Goal: Task Accomplishment & Management: Manage account settings

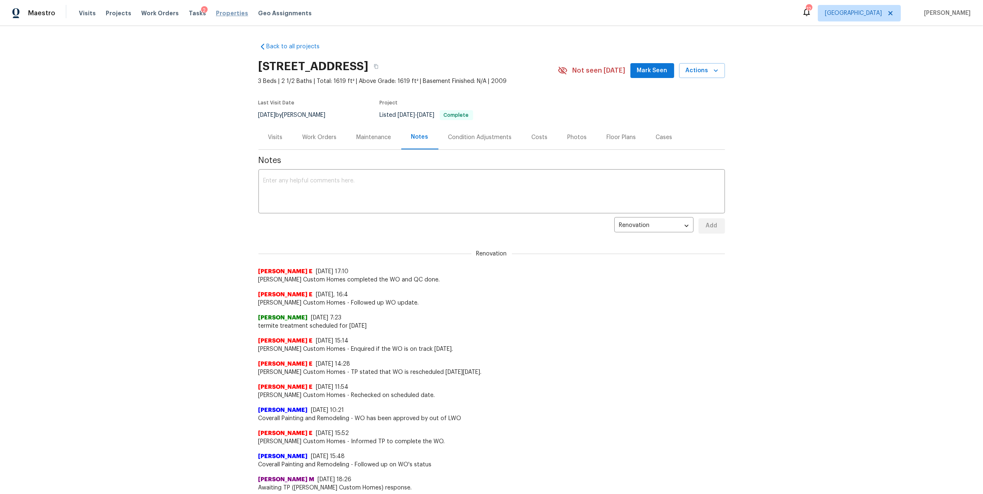
click at [221, 13] on span "Properties" at bounding box center [232, 13] width 32 height 8
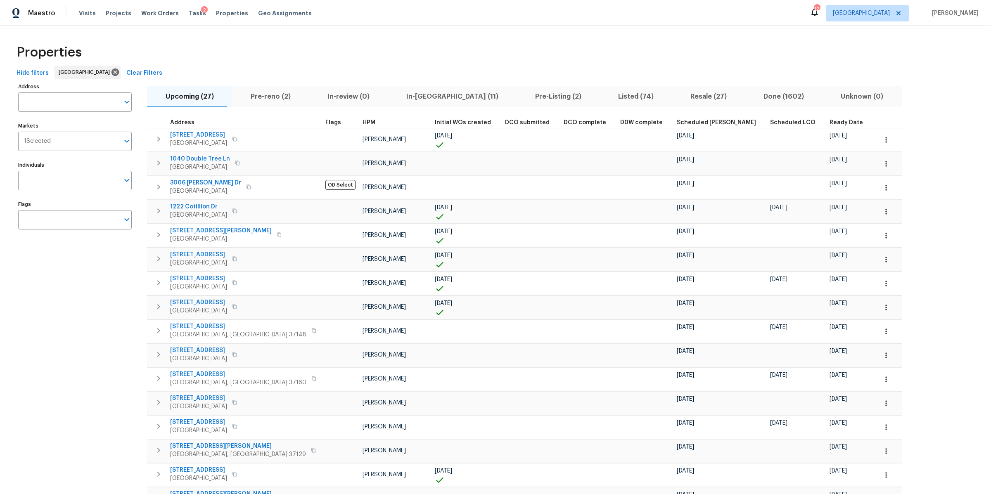
click at [268, 93] on span "Pre-reno (2)" at bounding box center [270, 97] width 67 height 12
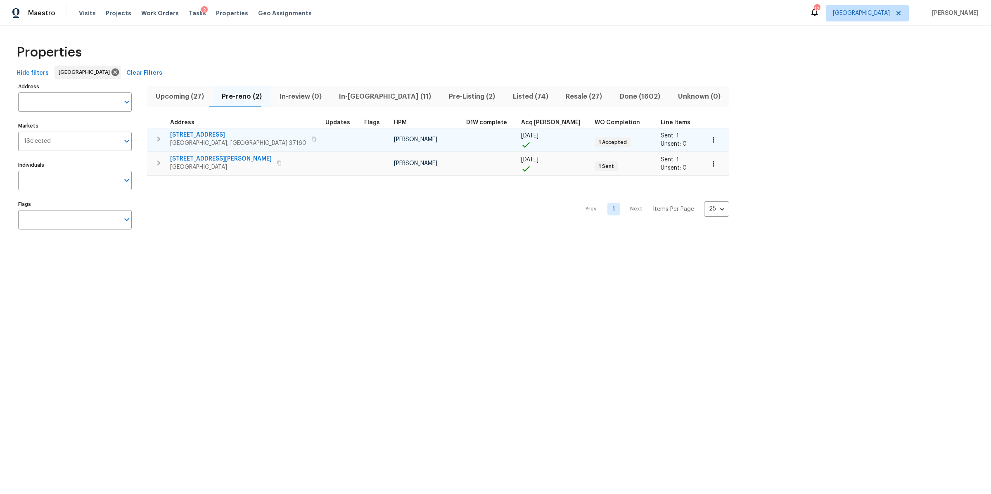
click at [311, 139] on icon "button" at bounding box center [313, 139] width 5 height 5
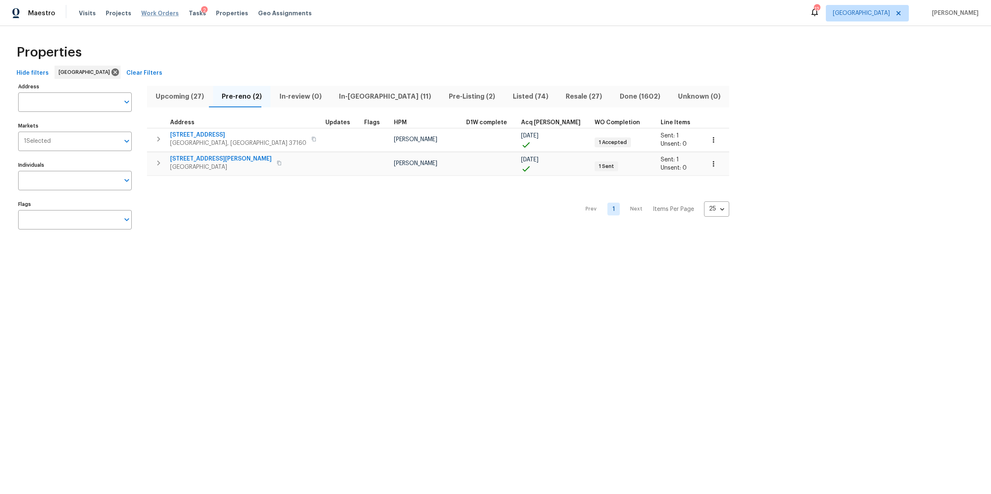
click at [151, 13] on span "Work Orders" at bounding box center [160, 13] width 38 height 8
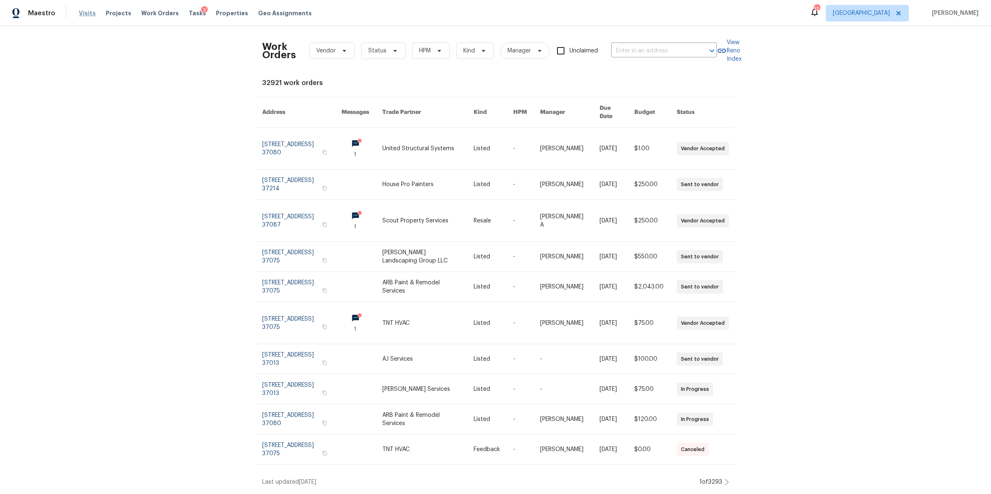
click at [80, 11] on span "Visits" at bounding box center [87, 13] width 17 height 8
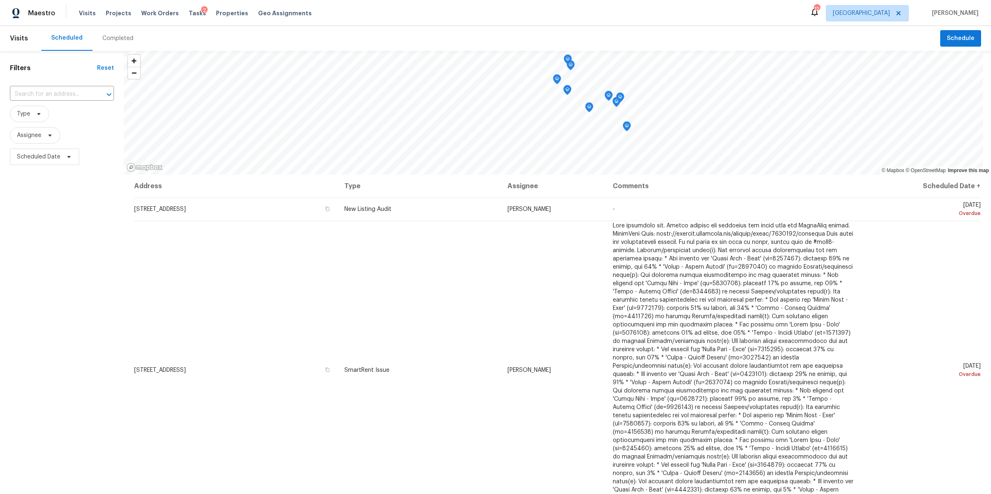
click at [949, 47] on header "Visits Scheduled Completed Schedule" at bounding box center [495, 38] width 991 height 25
click at [947, 40] on span "Schedule" at bounding box center [961, 38] width 28 height 10
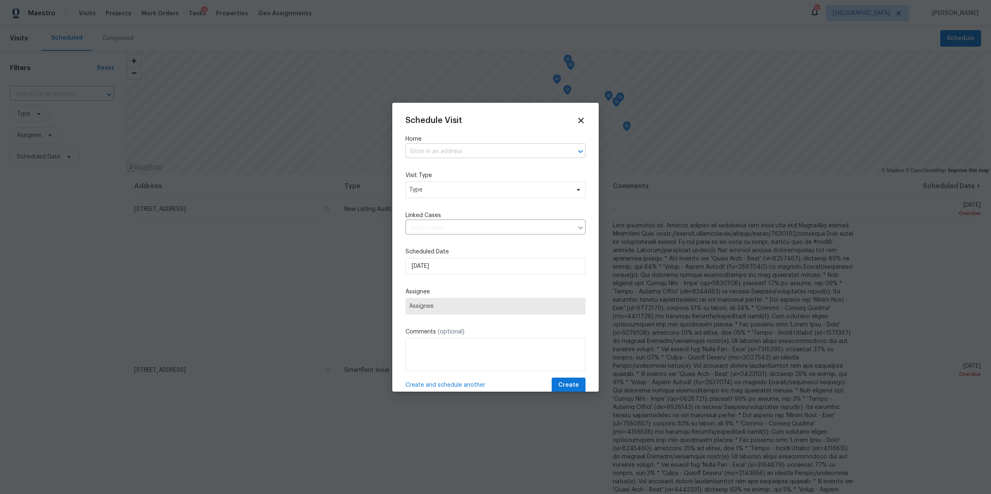
click at [475, 148] on input "text" at bounding box center [484, 151] width 157 height 13
paste input "106 Cottonwood Dr Shelbyville TN 37160"
click at [414, 152] on input "x106 Cottonwood Dr Shelbyville TN 37160" at bounding box center [484, 151] width 157 height 13
type input "106 Cottonwood Dr Shelbyville TN 37160"
click at [439, 166] on li "106 Cottonwood Dr, Shelbyville, TN 37160" at bounding box center [491, 170] width 172 height 14
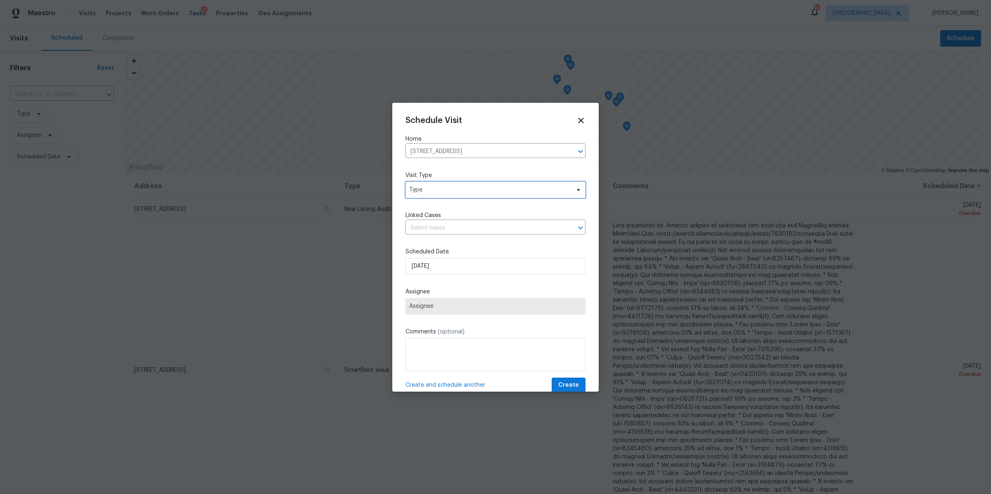
click at [445, 194] on span "Type" at bounding box center [496, 190] width 180 height 17
type input "pro"
click at [415, 240] on div "Progress" at bounding box center [422, 240] width 24 height 8
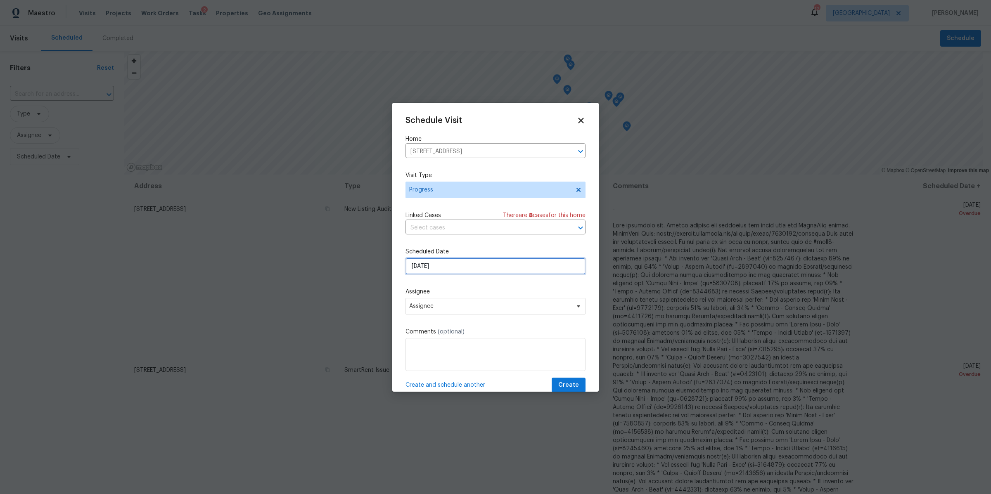
click at [445, 273] on input "[DATE]" at bounding box center [496, 266] width 180 height 17
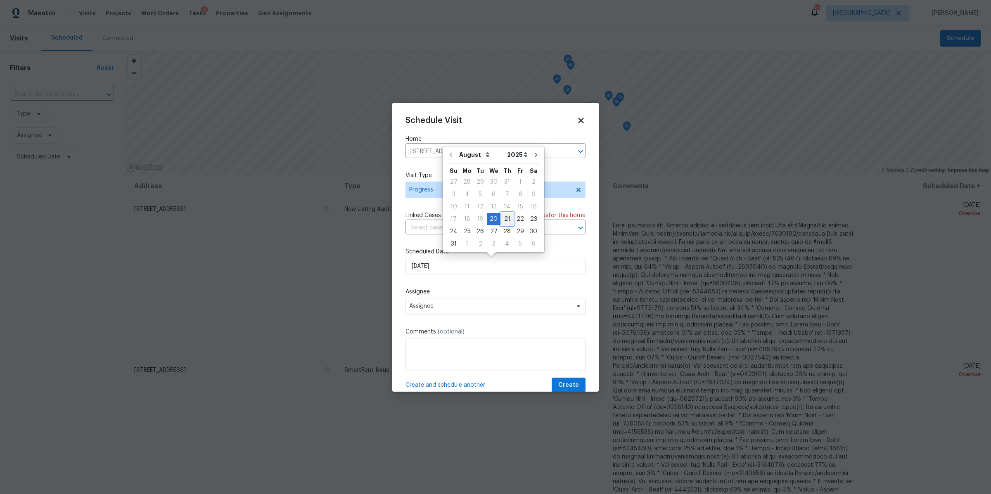
click at [503, 219] on div "21" at bounding box center [507, 220] width 13 height 12
type input "8/21/2025"
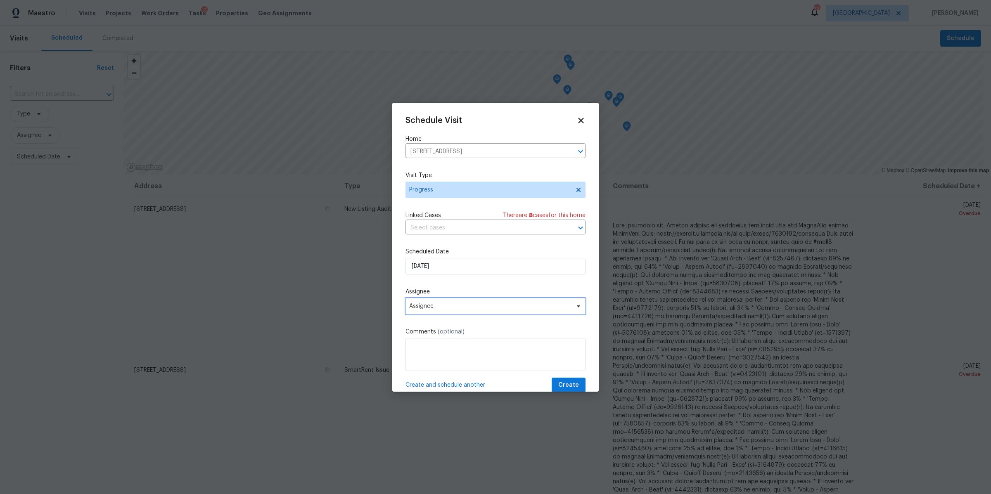
click at [463, 305] on span "Assignee" at bounding box center [490, 306] width 162 height 7
type input "bria"
click at [430, 351] on div "[PERSON_NAME]" at bounding box center [431, 352] width 43 height 8
click at [558, 381] on span "Create" at bounding box center [568, 385] width 21 height 10
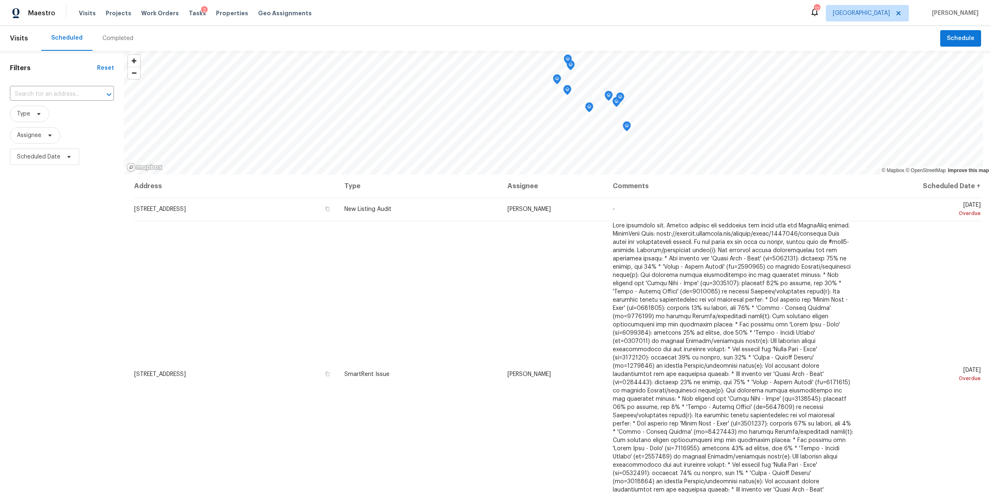
click at [116, 39] on div "Completed" at bounding box center [117, 38] width 31 height 8
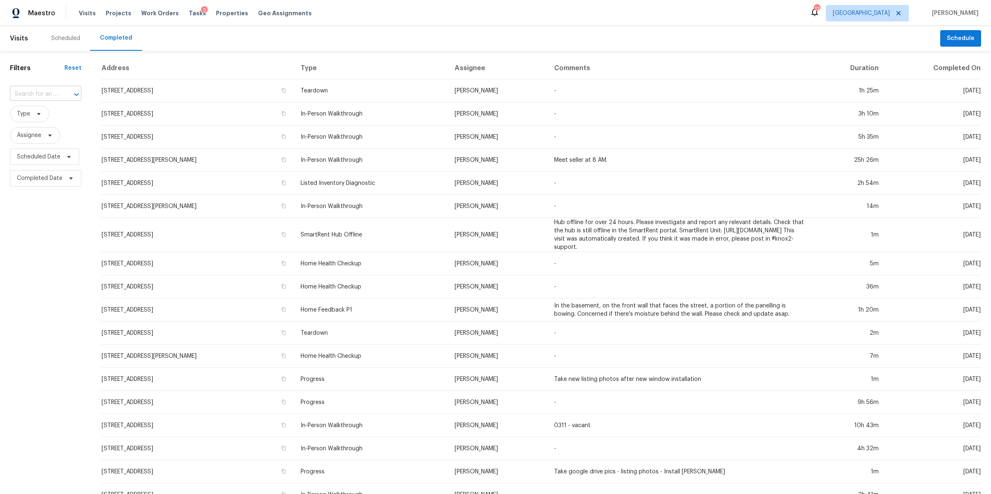
click at [25, 97] on input "text" at bounding box center [34, 94] width 48 height 13
paste input "1157 Jacksons View Rd, Hermitage, TN 37076"
type input "1157 Jacksons View Rd, Hermitage, TN 37076"
click at [38, 112] on li "1157 Jacksons View Rd, Hermitage, TN 37076" at bounding box center [44, 113] width 71 height 14
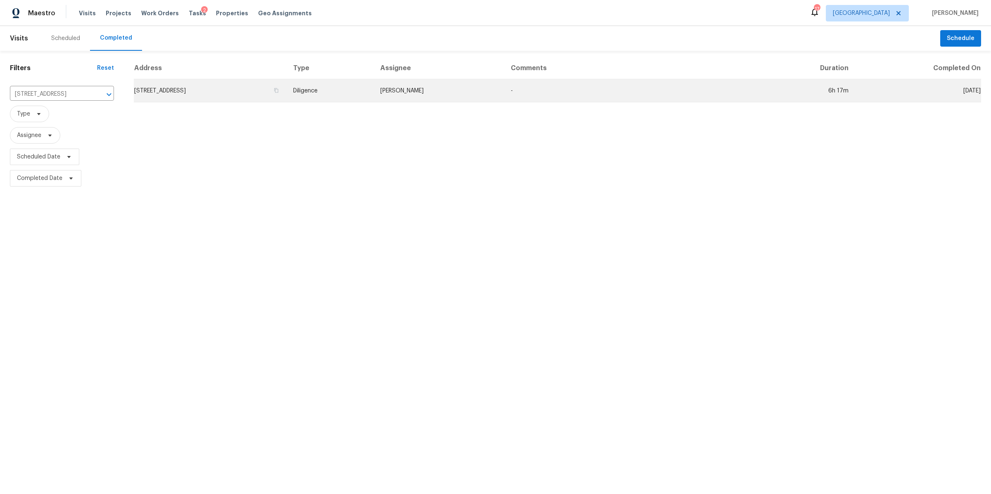
click at [181, 83] on td "1157 Jacksons View Rd, Hermitage, TN 37076" at bounding box center [210, 90] width 153 height 23
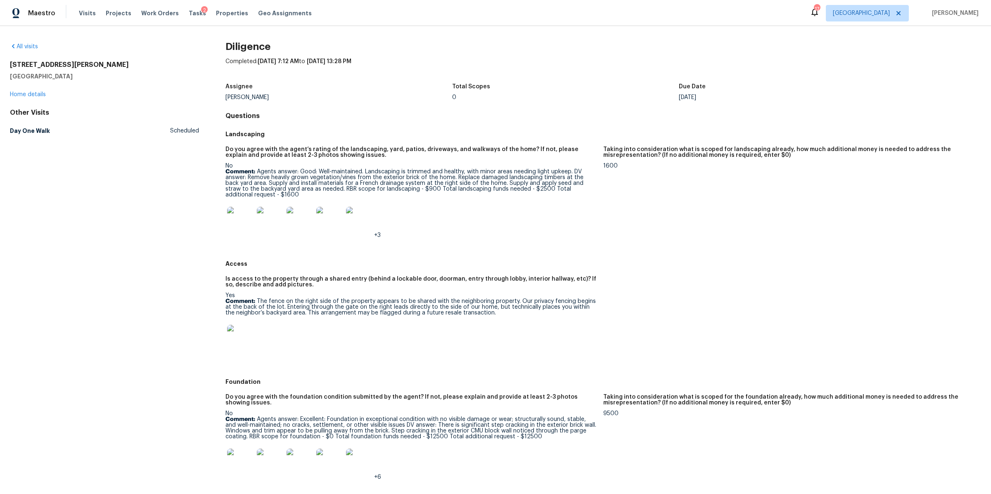
click at [240, 221] on img at bounding box center [240, 220] width 26 height 26
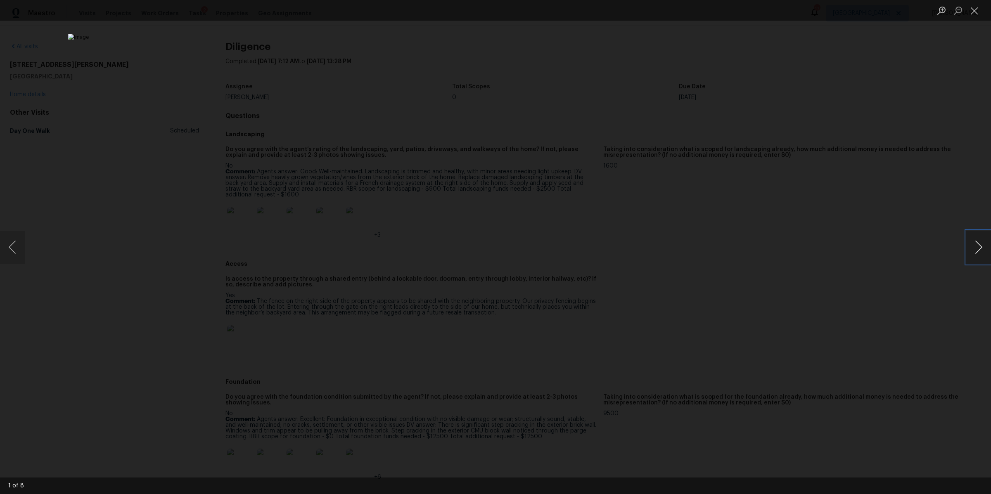
click at [974, 251] on button "Next image" at bounding box center [978, 247] width 25 height 33
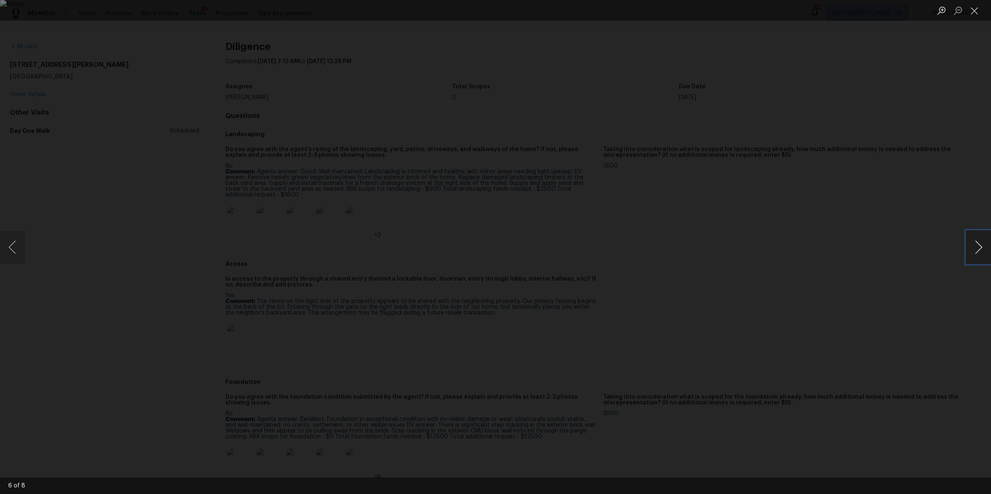
click at [974, 245] on button "Next image" at bounding box center [978, 247] width 25 height 33
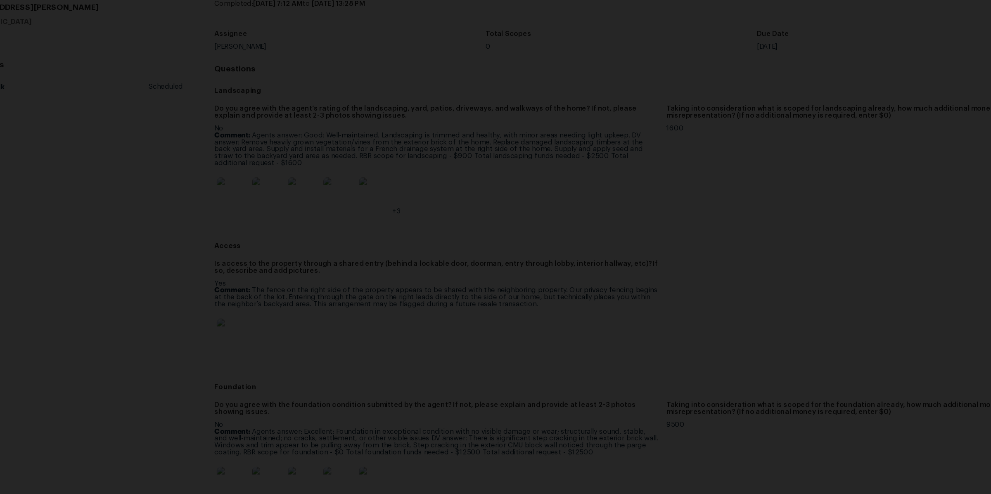
click at [802, 270] on div "Lightbox" at bounding box center [495, 247] width 991 height 494
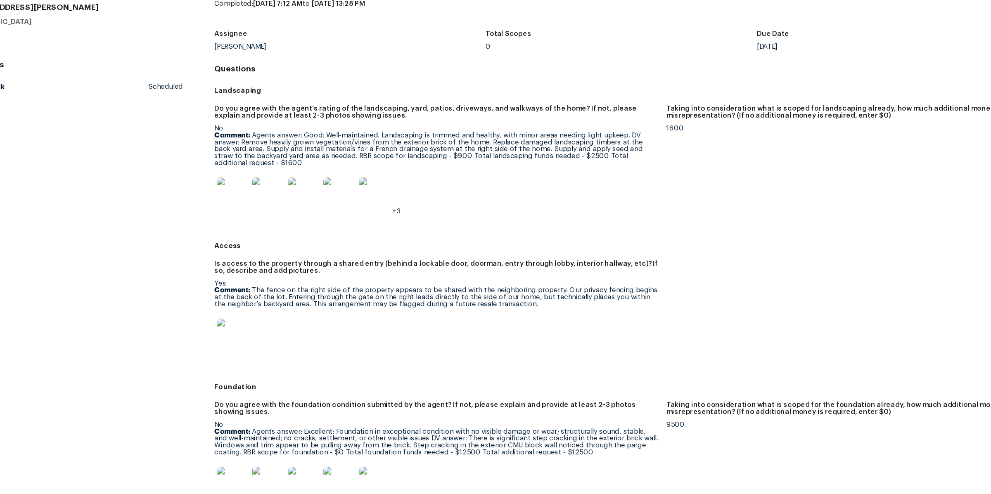
click at [247, 218] on img at bounding box center [240, 220] width 26 height 26
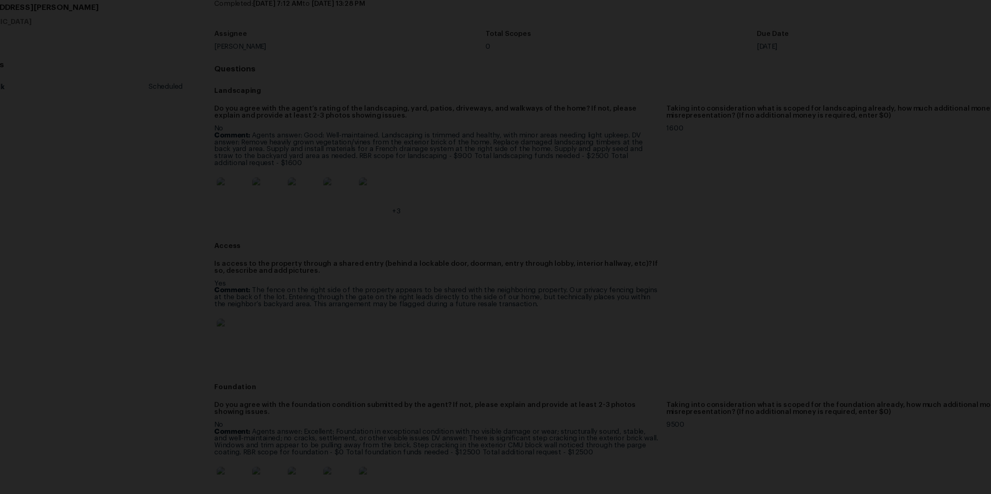
click at [869, 252] on div "Lightbox" at bounding box center [495, 247] width 991 height 494
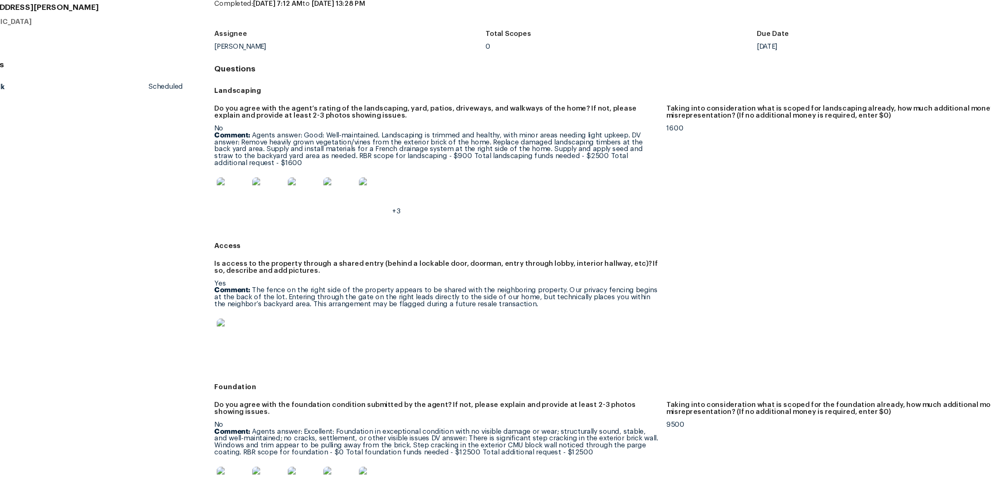
click at [273, 220] on img at bounding box center [270, 220] width 26 height 26
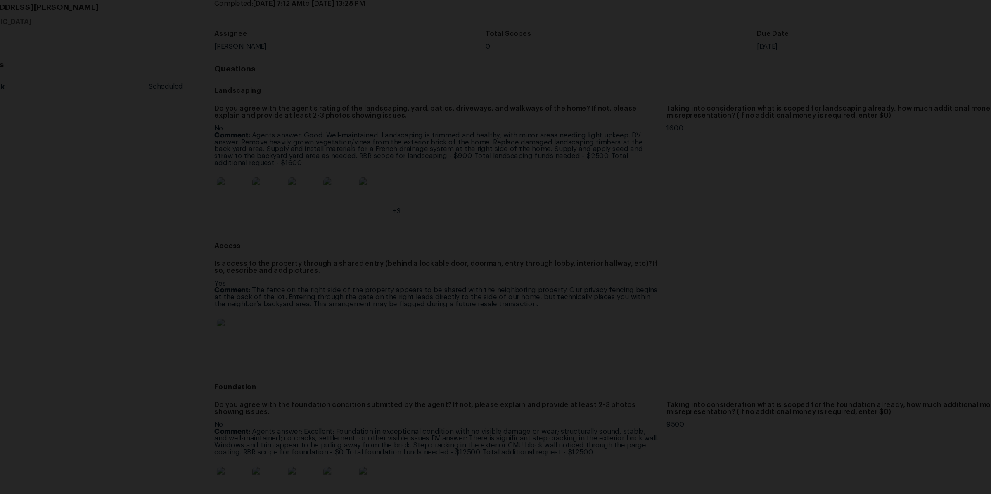
click at [674, 276] on img "Lightbox" at bounding box center [495, 247] width 855 height 427
click at [757, 257] on div "Lightbox" at bounding box center [495, 247] width 991 height 494
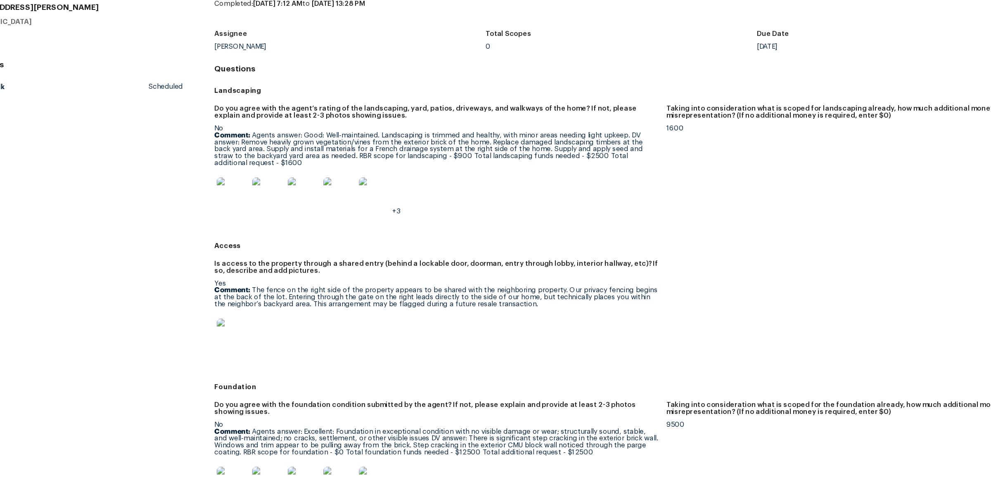
click at [242, 336] on img at bounding box center [240, 338] width 26 height 26
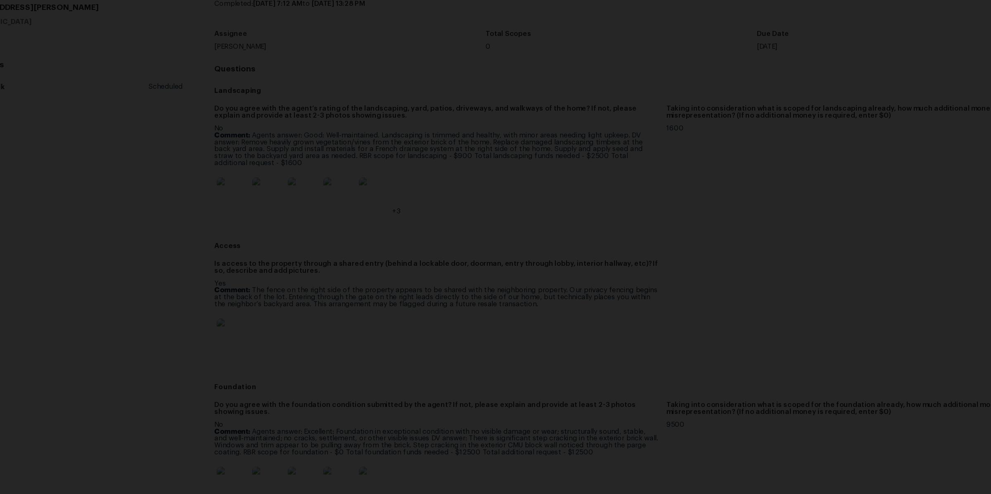
click at [731, 275] on div "Lightbox" at bounding box center [495, 247] width 991 height 494
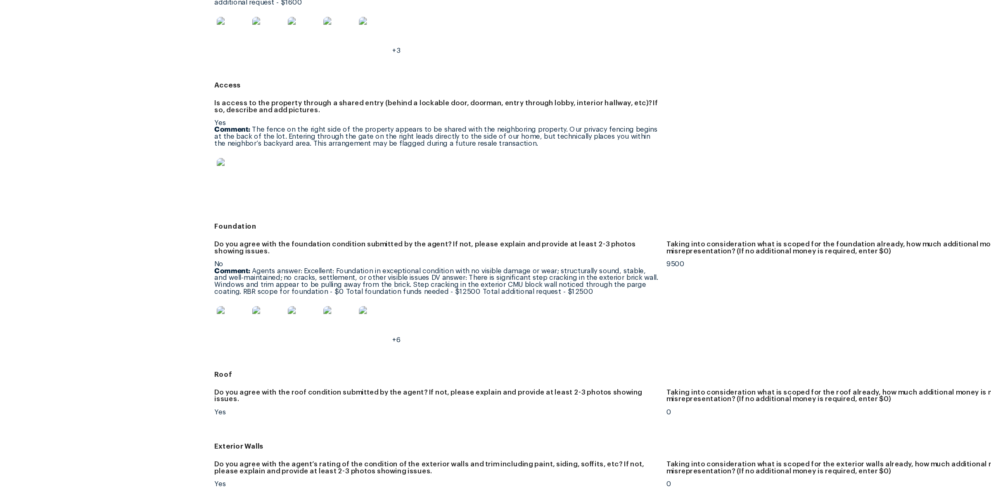
scroll to position [137, 0]
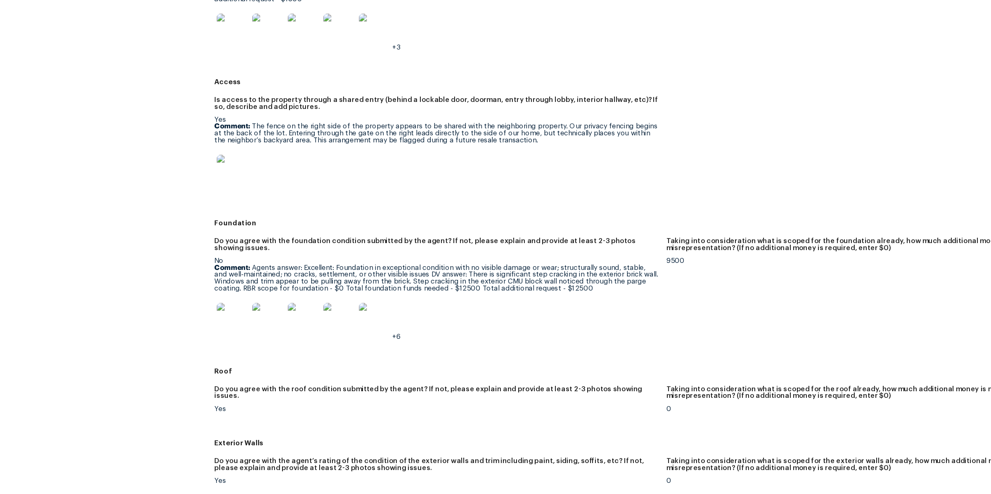
click at [232, 324] on img at bounding box center [240, 325] width 26 height 26
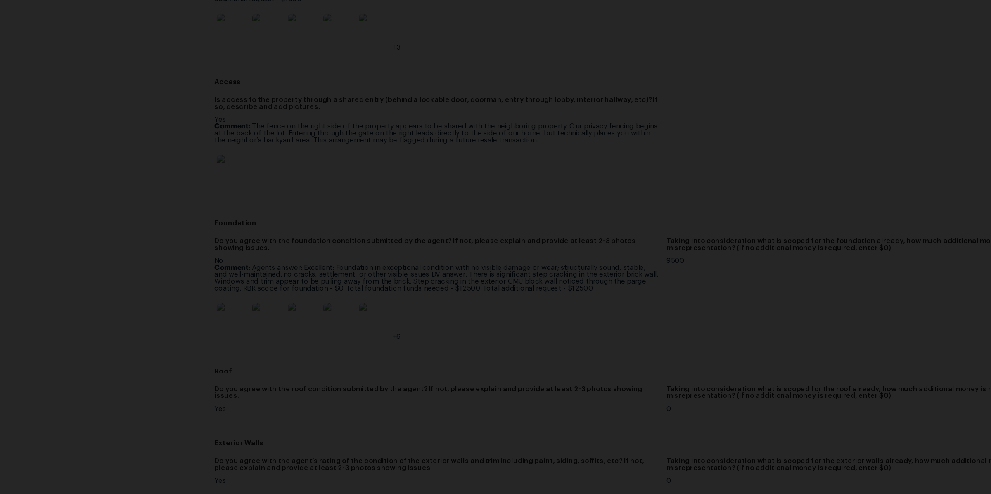
click at [738, 229] on div "Lightbox" at bounding box center [495, 247] width 991 height 494
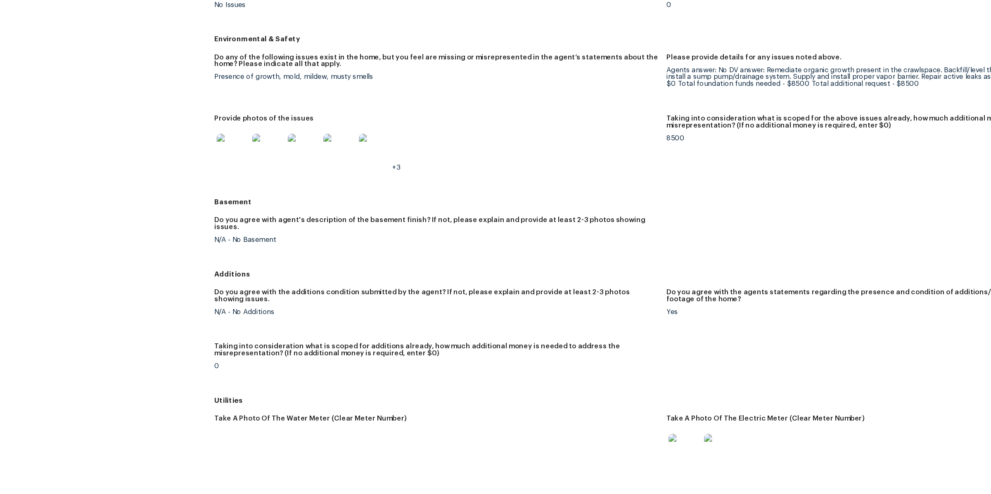
scroll to position [884, 0]
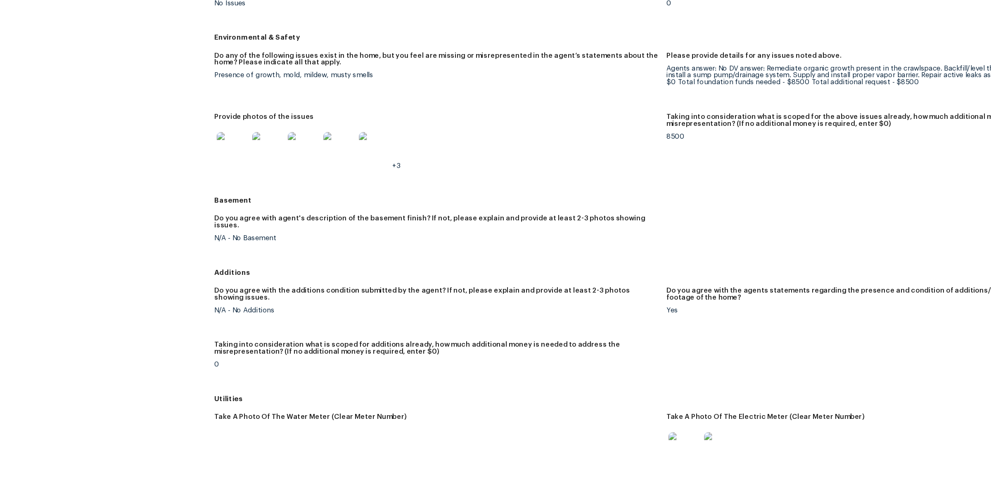
click at [242, 179] on img at bounding box center [240, 182] width 26 height 26
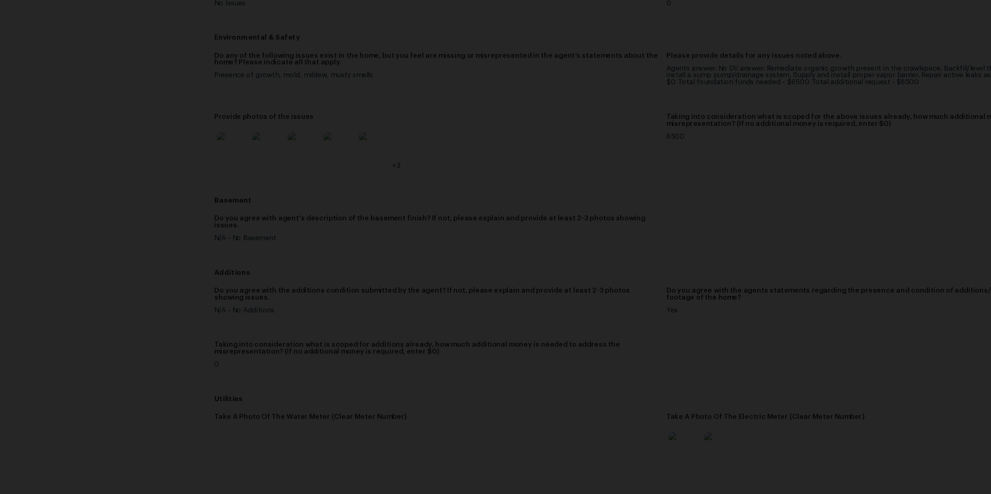
click at [750, 291] on div "Lightbox" at bounding box center [495, 247] width 991 height 494
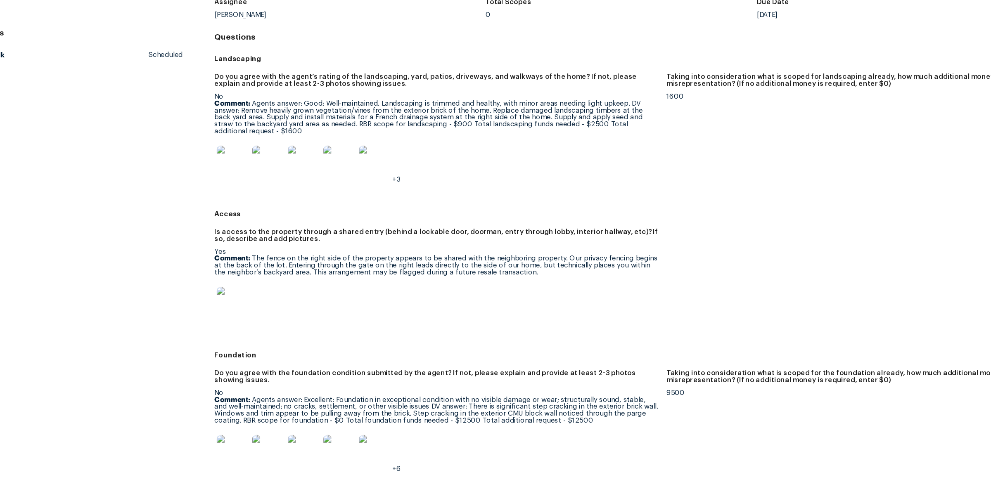
scroll to position [0, 0]
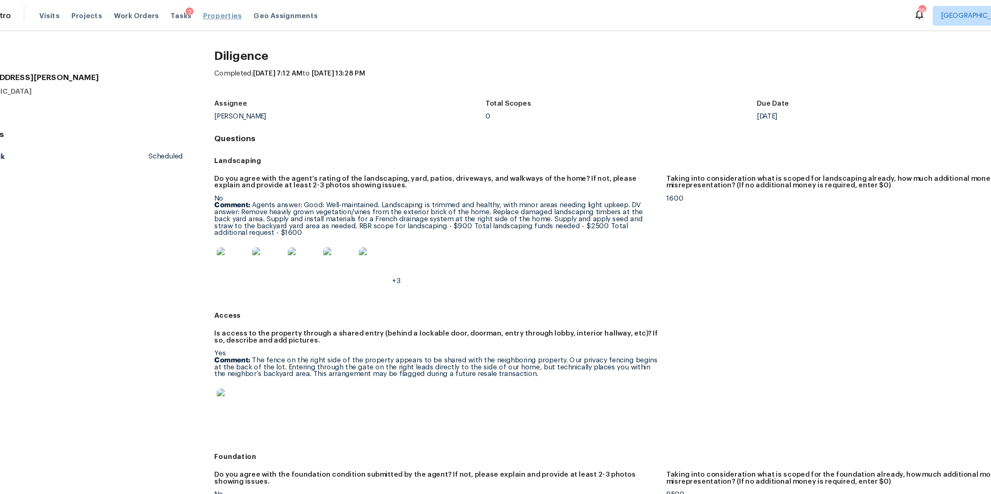
click at [221, 13] on span "Properties" at bounding box center [232, 13] width 32 height 8
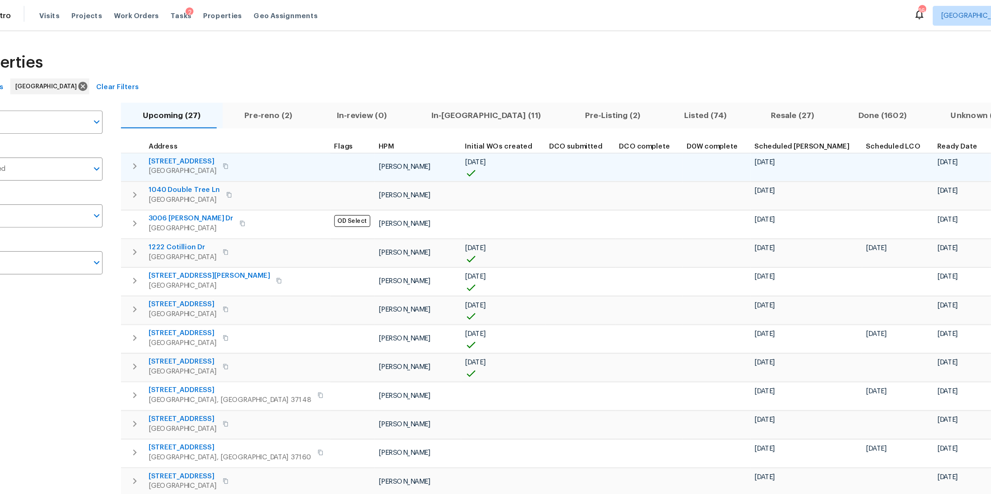
click at [188, 134] on span "371 Elm Ave" at bounding box center [198, 135] width 57 height 8
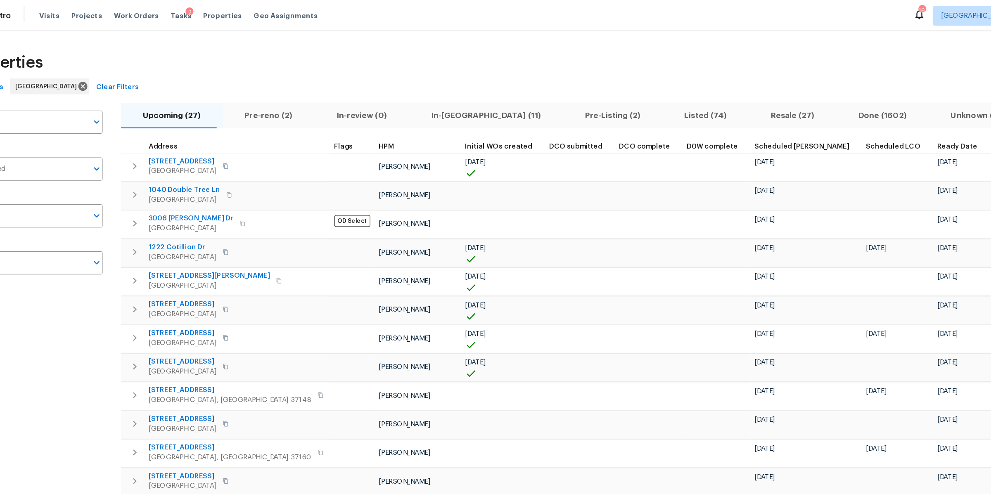
click at [273, 96] on span "Pre-reno (2)" at bounding box center [270, 97] width 67 height 12
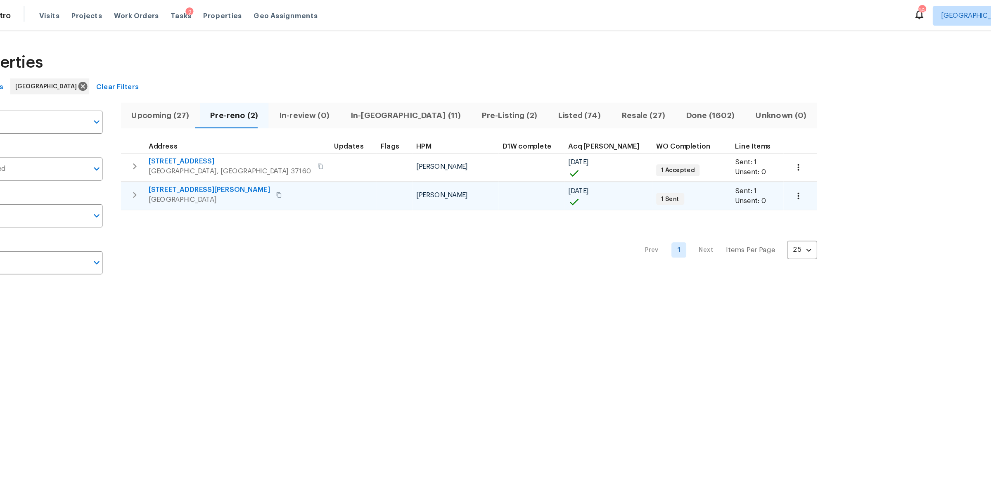
click at [192, 159] on span "501 Colburn Dr" at bounding box center [221, 159] width 102 height 8
click at [197, 160] on span "501 Colburn Dr" at bounding box center [221, 159] width 102 height 8
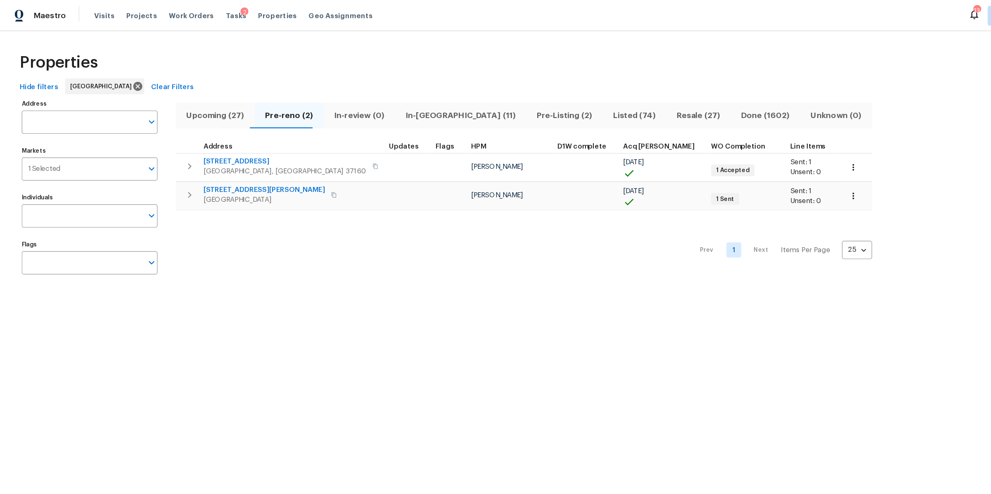
click at [335, 95] on span "In-reno (11)" at bounding box center [385, 97] width 100 height 12
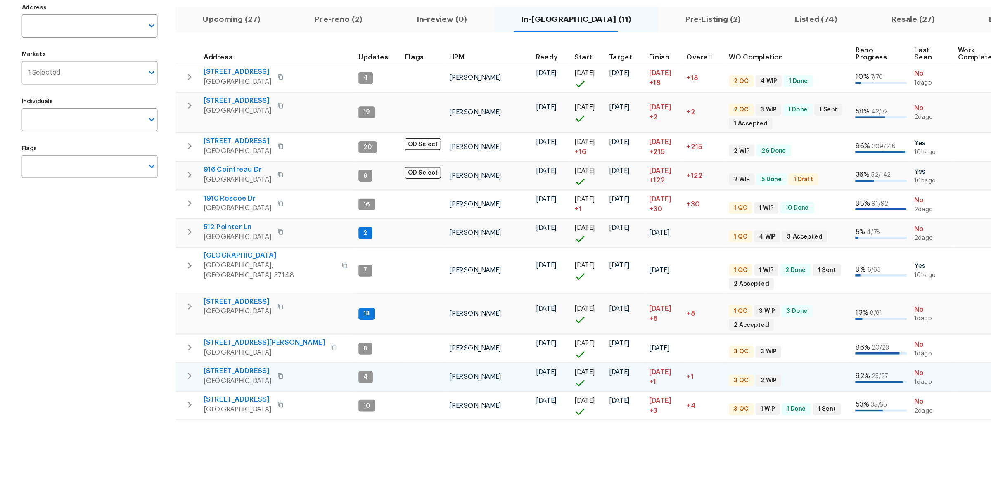
click at [237, 393] on icon "button" at bounding box center [235, 395] width 4 height 5
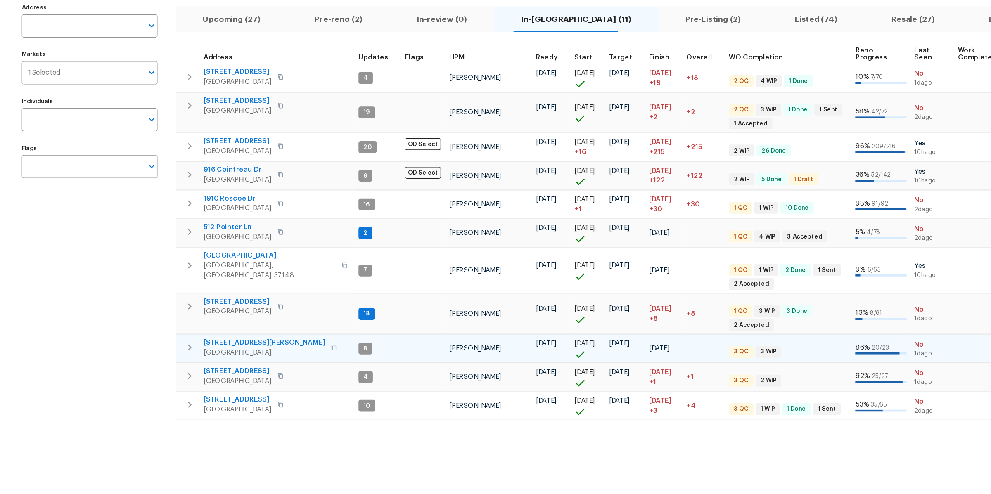
click at [277, 369] on icon "button" at bounding box center [279, 371] width 4 height 5
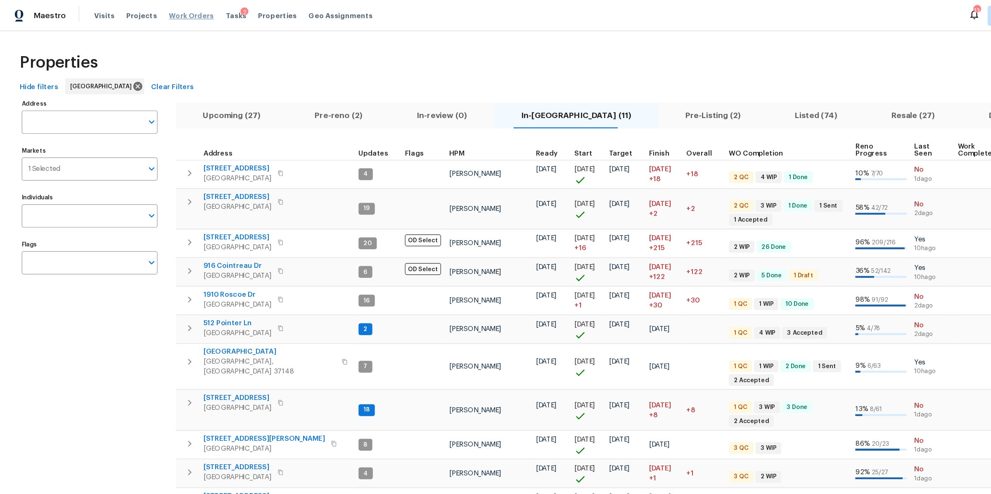
click at [157, 14] on span "Work Orders" at bounding box center [160, 13] width 38 height 8
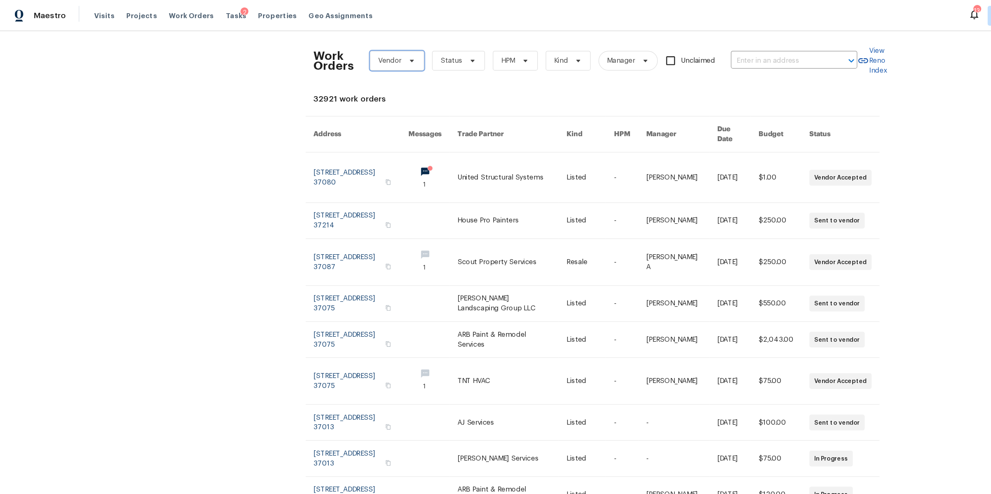
click at [341, 52] on icon at bounding box center [344, 50] width 7 height 7
type input "tnt"
click at [342, 93] on div "TNT HVAC - NAS-S" at bounding box center [335, 96] width 50 height 8
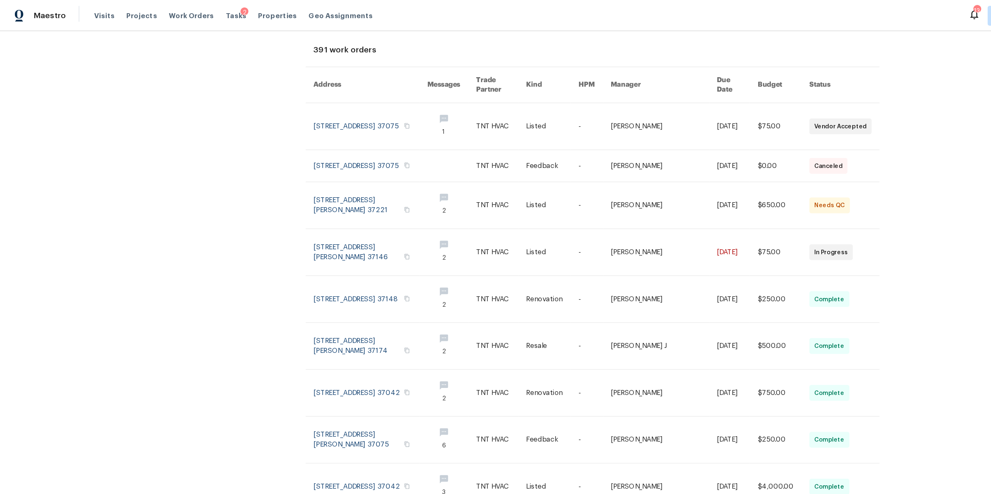
scroll to position [54, 0]
click at [275, 198] on link at bounding box center [309, 211] width 95 height 39
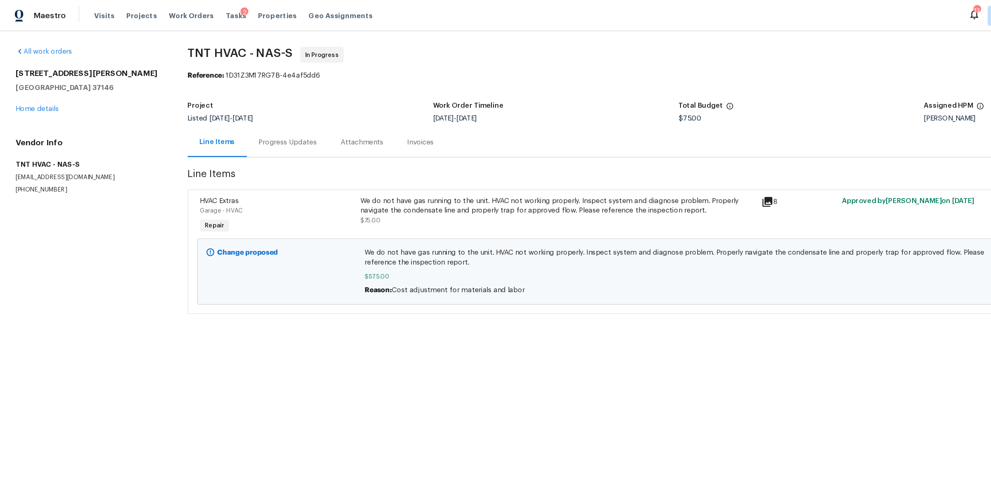
click at [249, 117] on div "Progress Updates" at bounding box center [240, 119] width 49 height 8
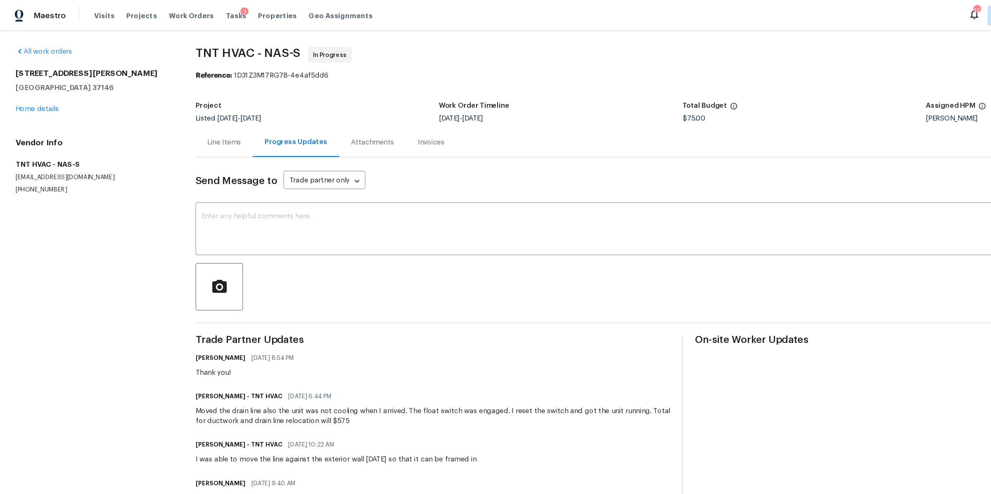
click at [192, 117] on div "Line Items" at bounding box center [187, 119] width 28 height 8
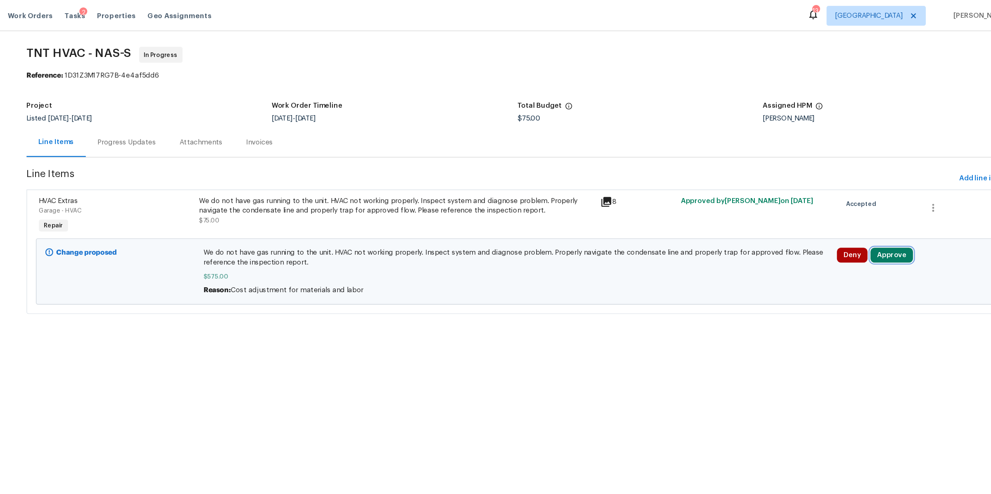
click at [873, 218] on button "Approve" at bounding box center [881, 213] width 36 height 12
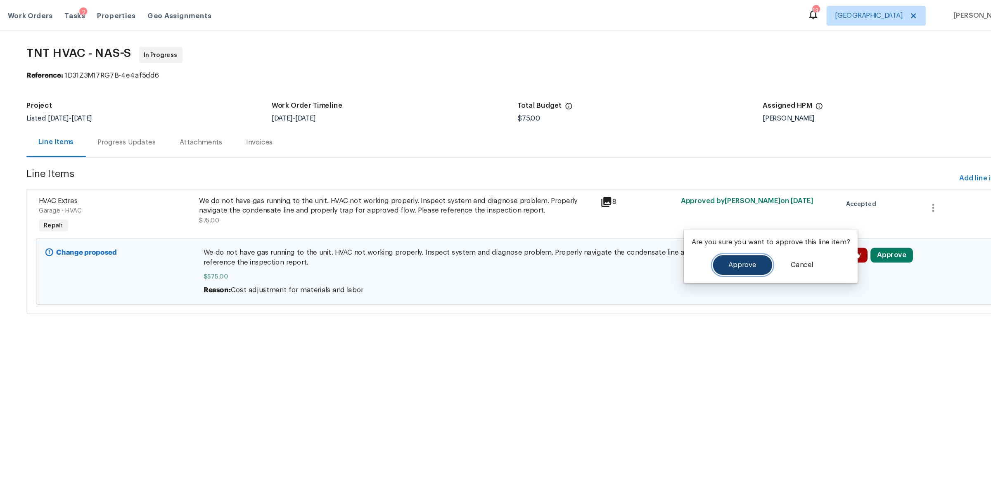
click at [745, 223] on span "Approve" at bounding box center [755, 222] width 23 height 6
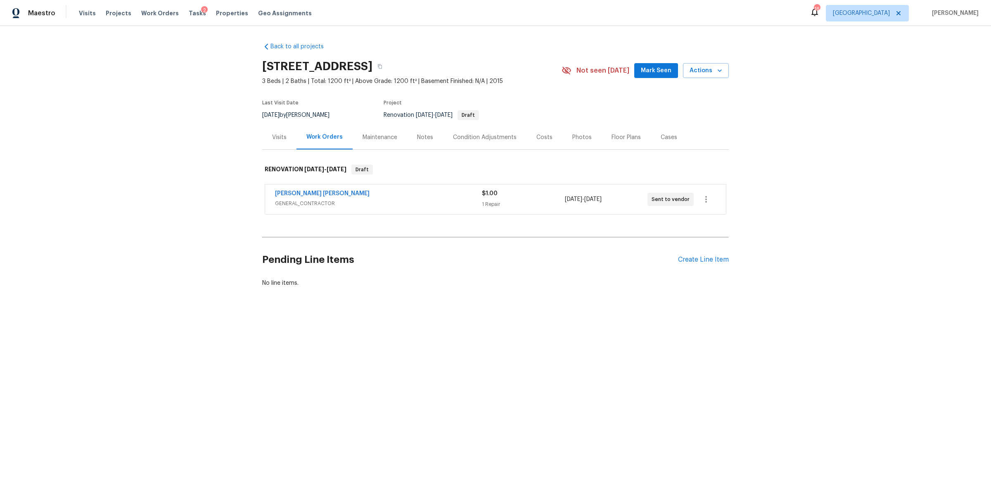
click at [538, 138] on div "Costs" at bounding box center [544, 137] width 16 height 8
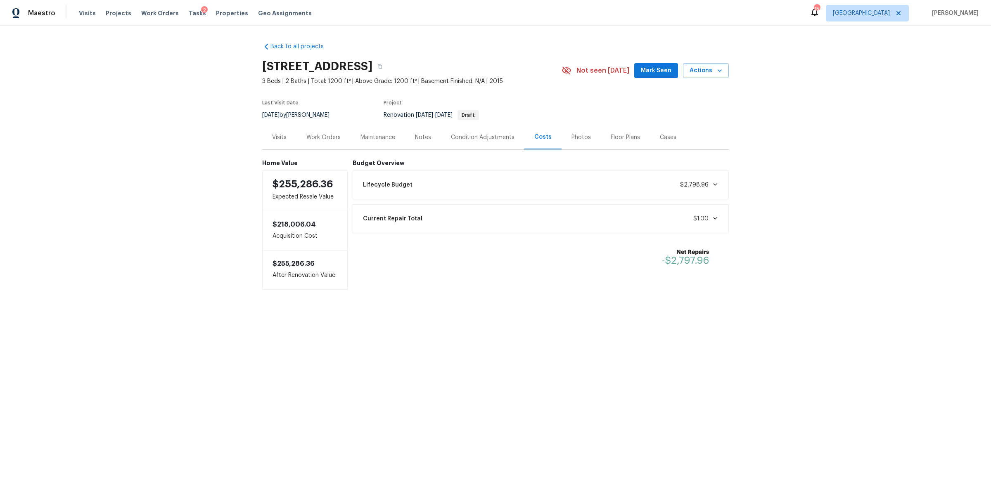
click at [80, 6] on div "Visits Projects Work Orders Tasks 2 Properties Geo Assignments" at bounding box center [200, 13] width 243 height 17
click at [80, 9] on span "Visits" at bounding box center [87, 13] width 17 height 8
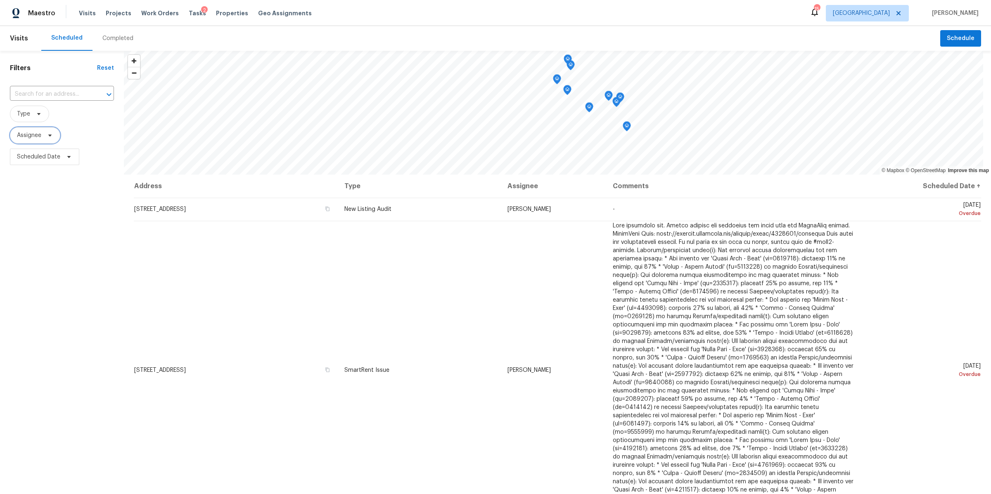
click at [54, 133] on span "Assignee" at bounding box center [35, 135] width 50 height 17
click at [76, 126] on span "Assignee" at bounding box center [62, 135] width 104 height 21
click at [67, 156] on icon at bounding box center [69, 157] width 7 height 7
click at [66, 132] on span "Assignee" at bounding box center [62, 135] width 104 height 17
click at [43, 118] on span "Type" at bounding box center [29, 114] width 39 height 17
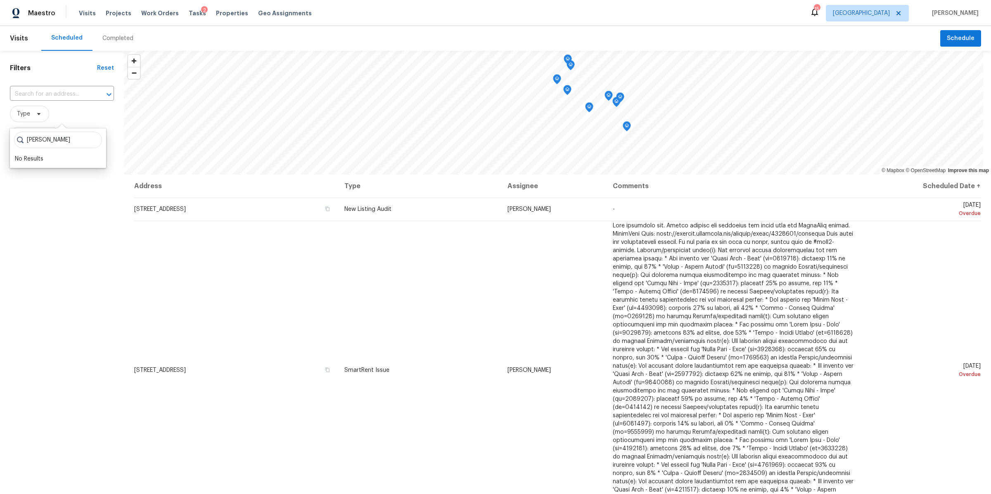
type input "lauren bittler"
click at [79, 118] on span "Type" at bounding box center [62, 114] width 104 height 17
click at [52, 138] on icon at bounding box center [50, 135] width 7 height 7
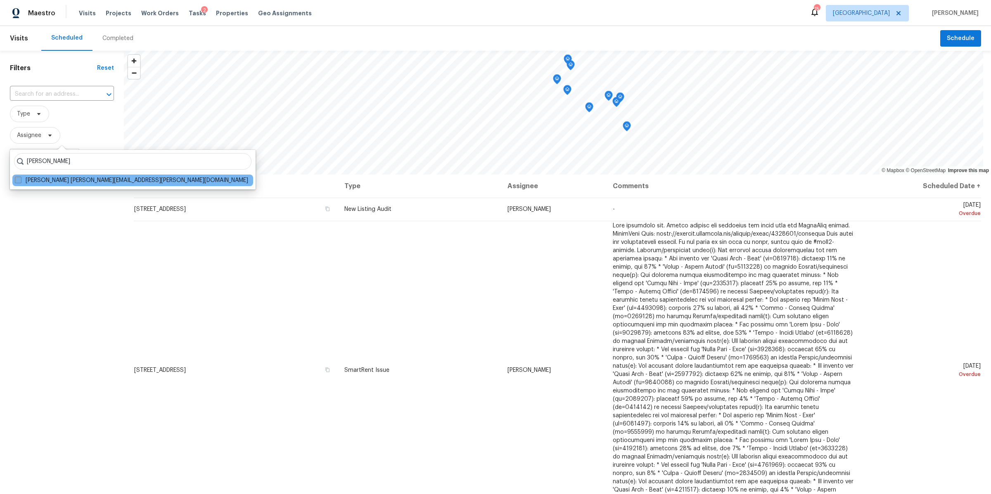
type input "lauren bittler"
click at [32, 179] on label "Lauren Bittler lauren.bittler@opendoor.com" at bounding box center [131, 180] width 233 height 8
click at [20, 179] on input "Lauren Bittler lauren.bittler@opendoor.com" at bounding box center [17, 178] width 5 height 5
checkbox input "true"
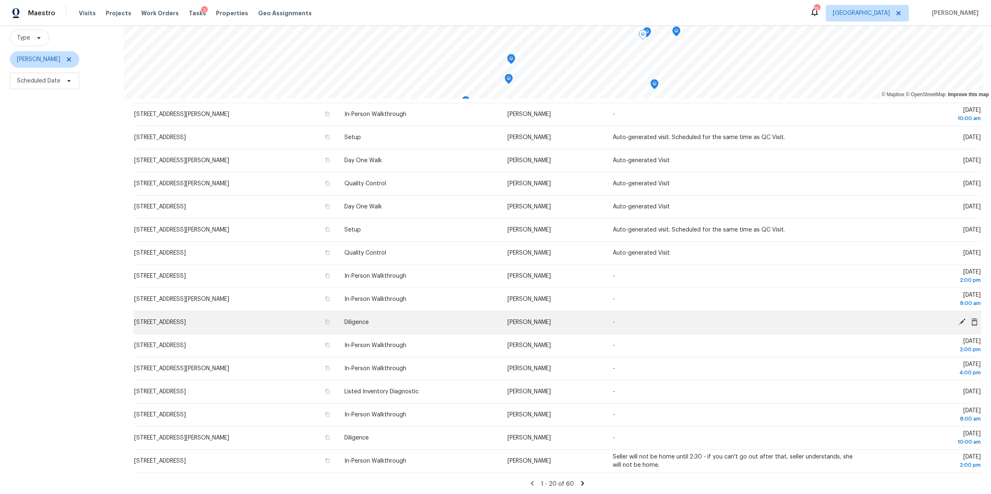
scroll to position [418, 0]
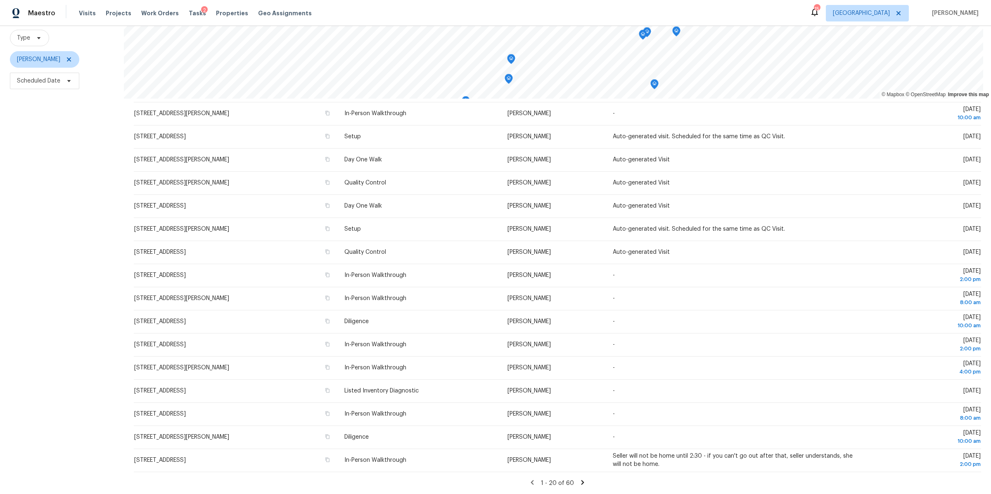
click at [581, 480] on icon at bounding box center [582, 482] width 3 height 5
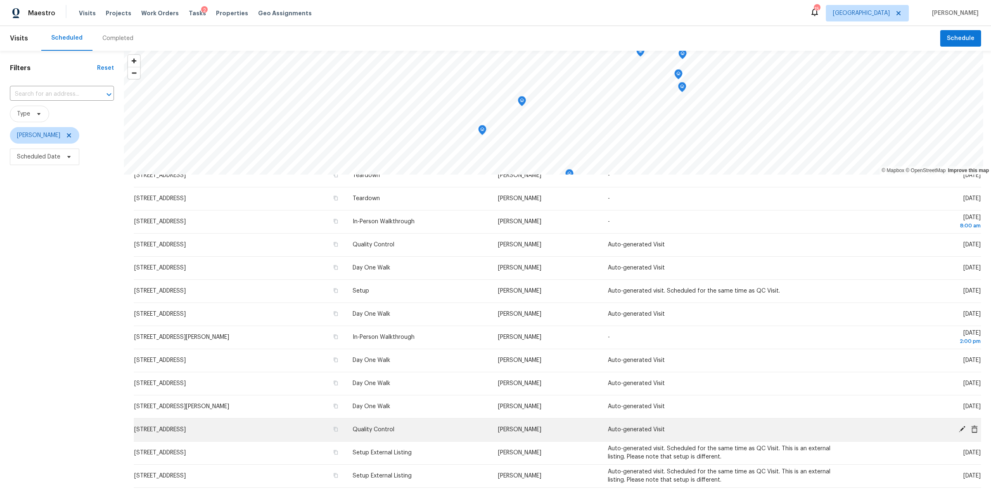
scroll to position [0, 0]
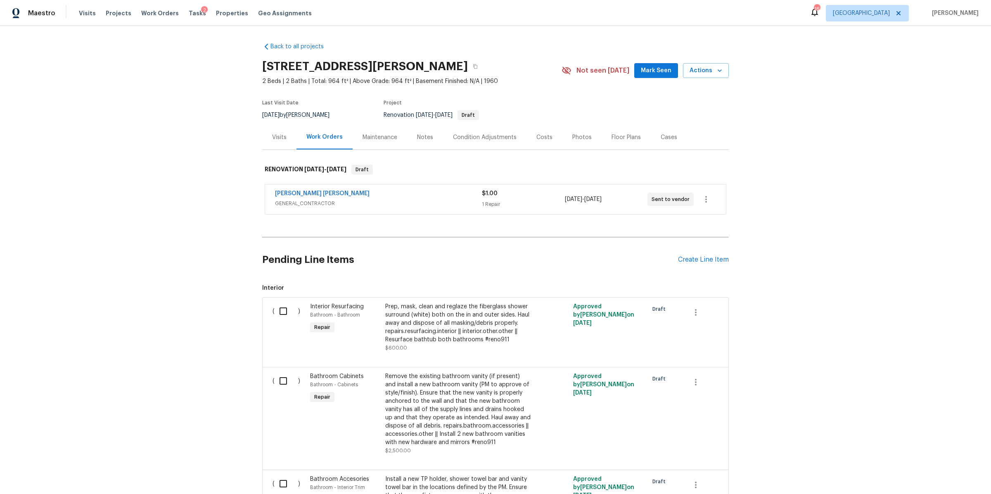
click at [543, 138] on div "Costs" at bounding box center [544, 137] width 16 height 8
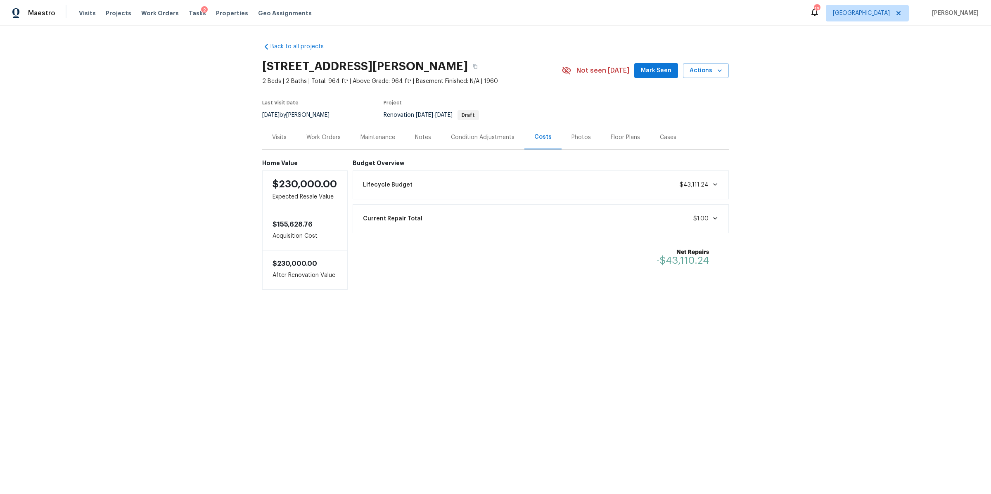
click at [328, 135] on div "Work Orders" at bounding box center [323, 137] width 34 height 8
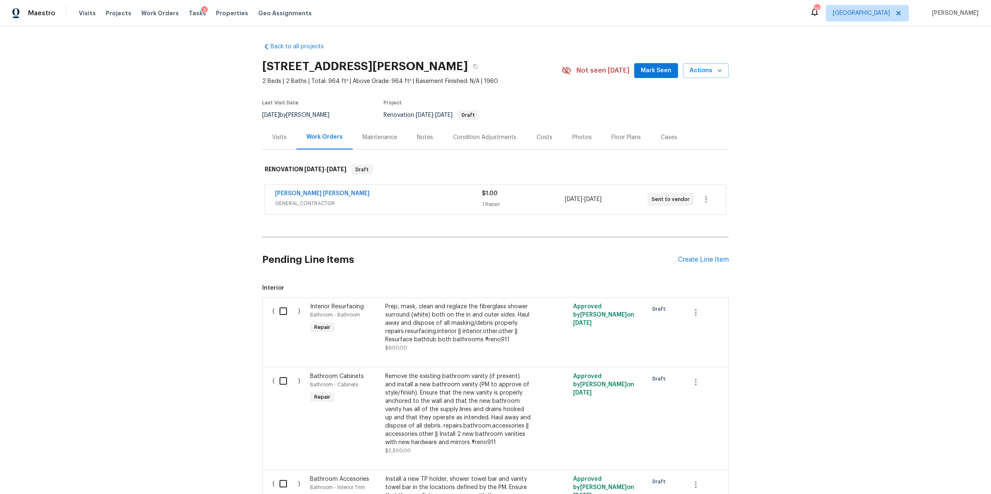
click at [278, 135] on div "Visits" at bounding box center [279, 137] width 14 height 8
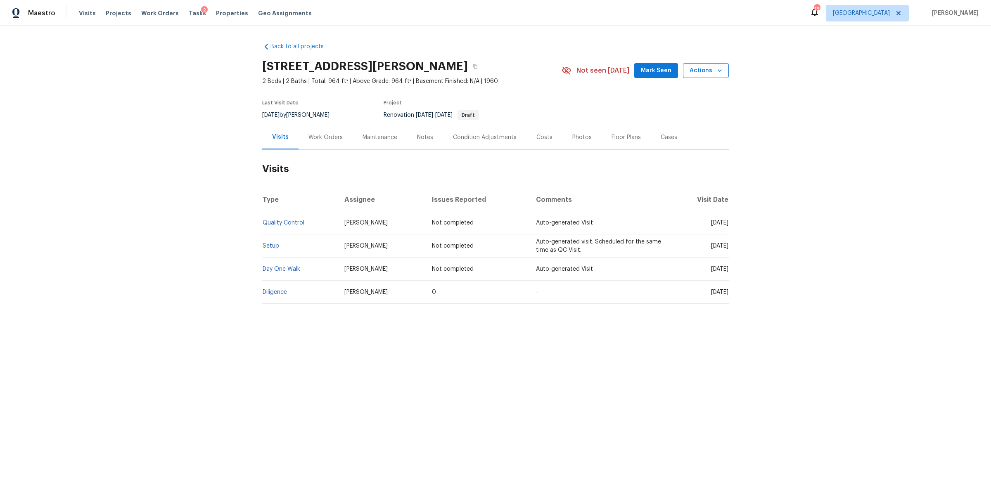
click at [699, 74] on span "Actions" at bounding box center [706, 71] width 33 height 10
click at [686, 100] on p "Schedule a visit" at bounding box center [672, 102] width 43 height 9
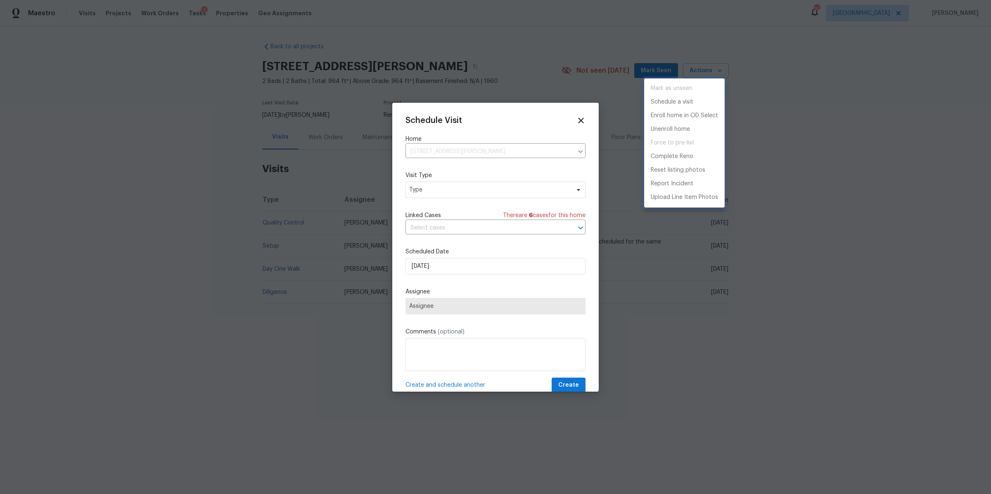
click at [478, 186] on div at bounding box center [495, 247] width 991 height 494
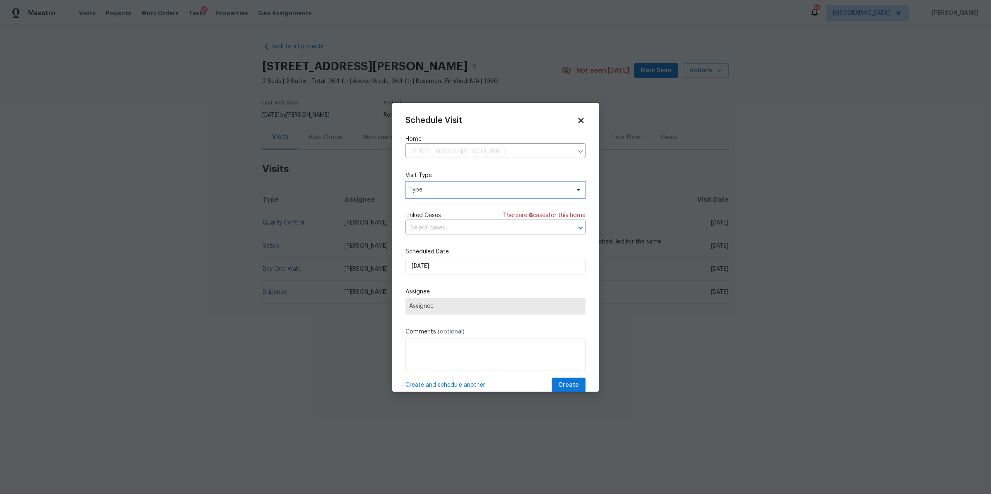
click at [477, 188] on span "Type" at bounding box center [489, 190] width 161 height 8
type input "prog"
click at [422, 239] on div "Progress" at bounding box center [422, 240] width 24 height 8
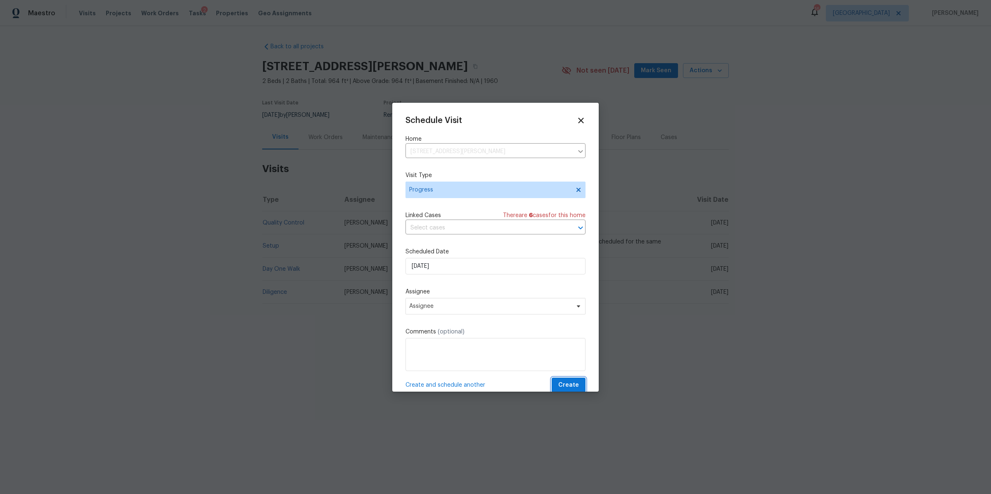
click at [566, 378] on button "Create" at bounding box center [569, 385] width 34 height 15
click at [513, 307] on span "Assignee" at bounding box center [490, 306] width 162 height 7
type input "brian"
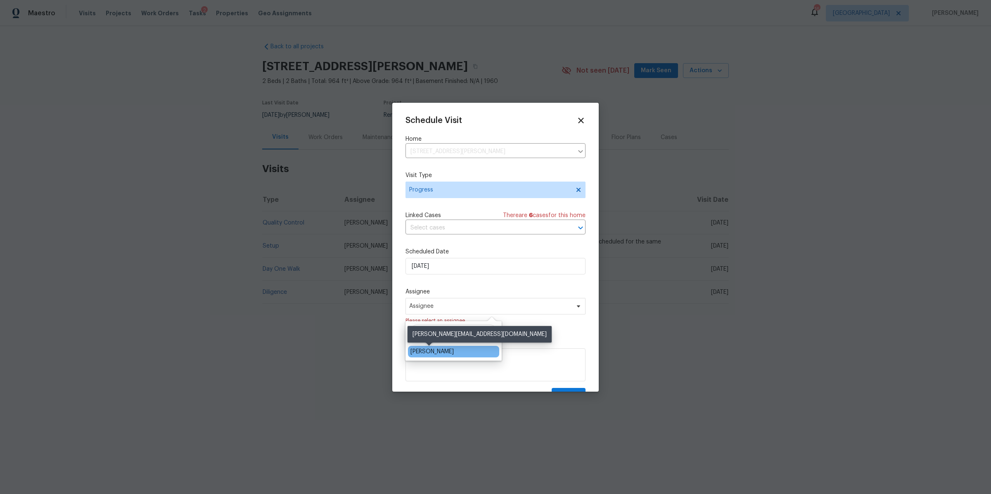
click at [428, 352] on div "[PERSON_NAME]" at bounding box center [431, 352] width 43 height 8
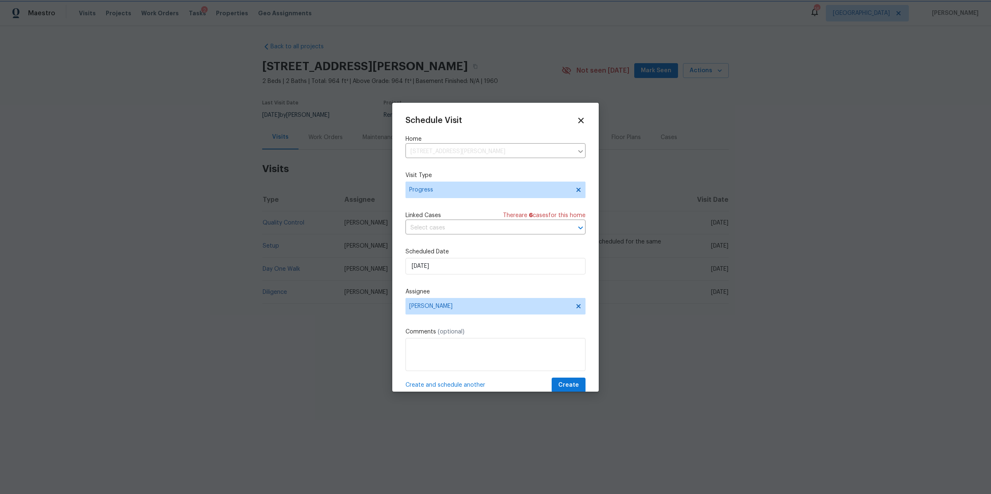
scroll to position [14, 0]
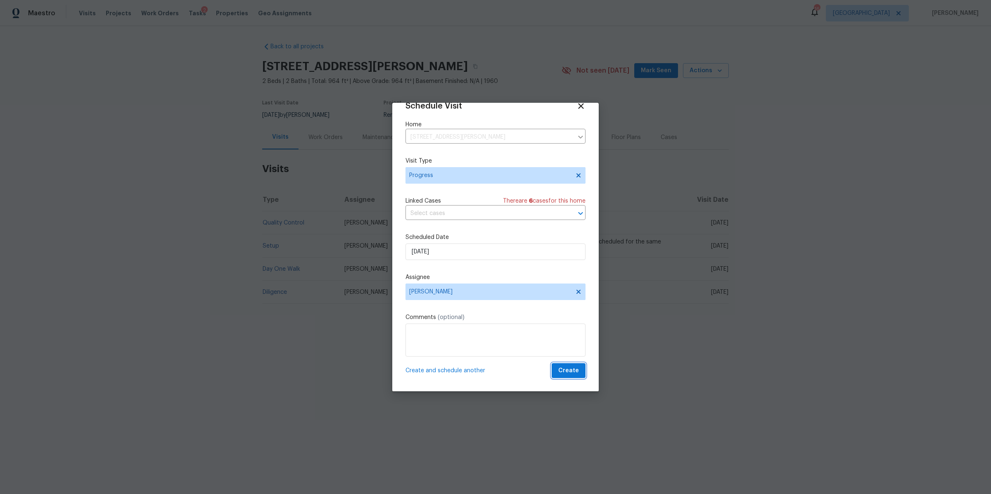
click at [566, 372] on span "Create" at bounding box center [568, 371] width 21 height 10
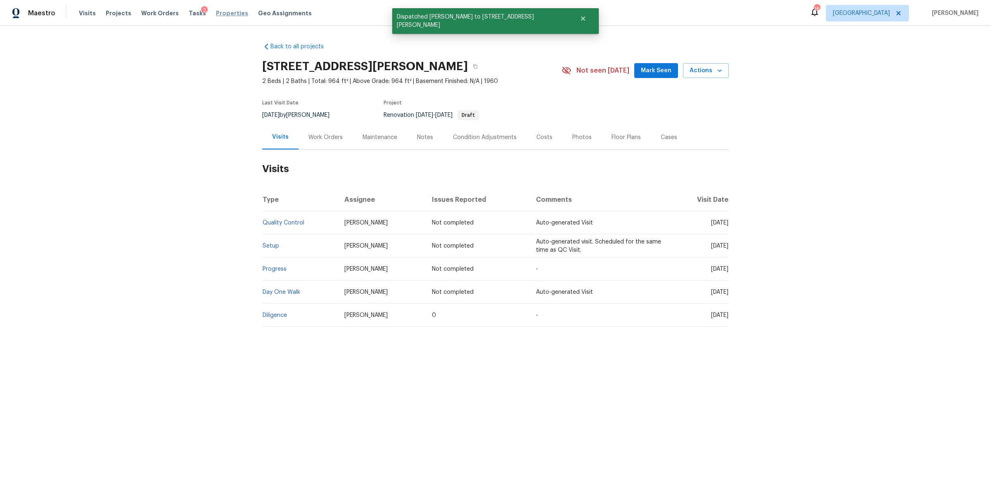
click at [220, 15] on span "Properties" at bounding box center [232, 13] width 32 height 8
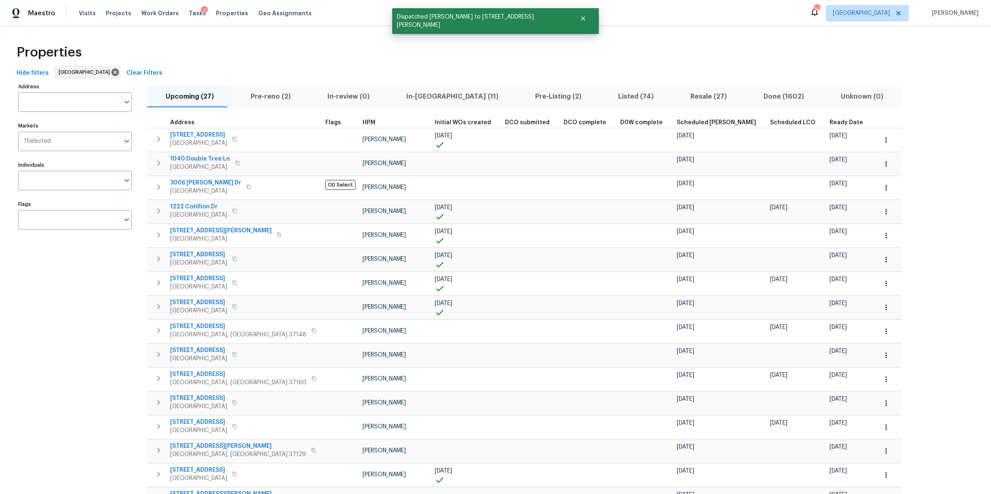
click at [393, 93] on span "In-reno (11)" at bounding box center [452, 97] width 119 height 12
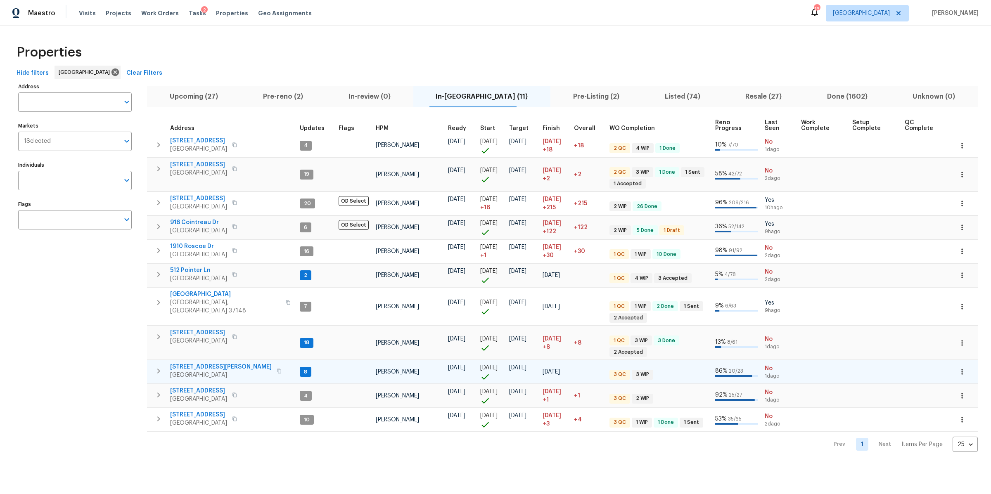
click at [197, 363] on span "4826 Trevino Ct" at bounding box center [221, 367] width 102 height 8
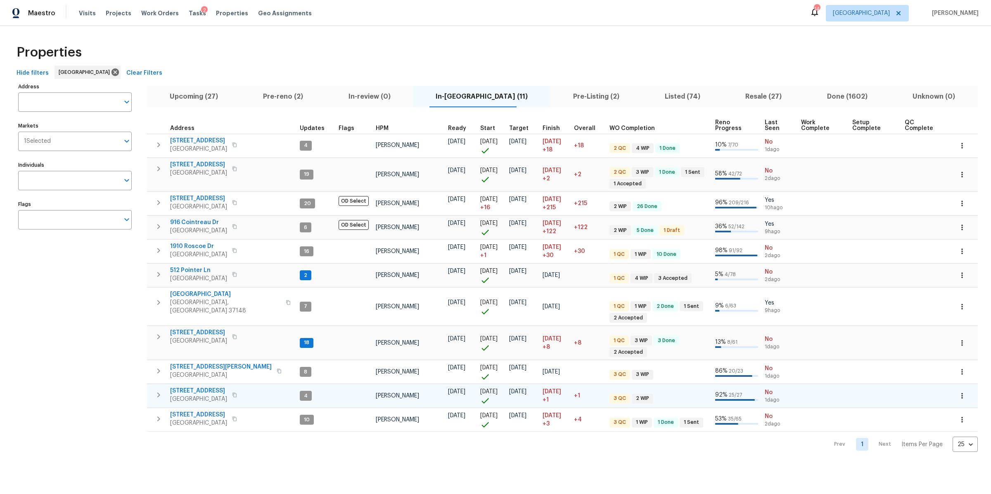
click at [197, 387] on span "1943 Odessa Ave" at bounding box center [198, 391] width 57 height 8
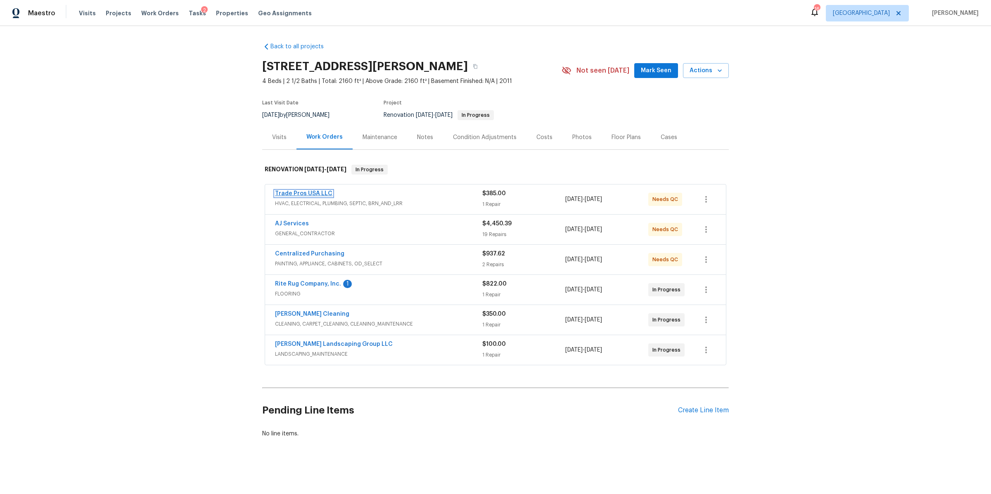
click at [276, 192] on link "Trade Pros USA LLC" at bounding box center [303, 194] width 57 height 6
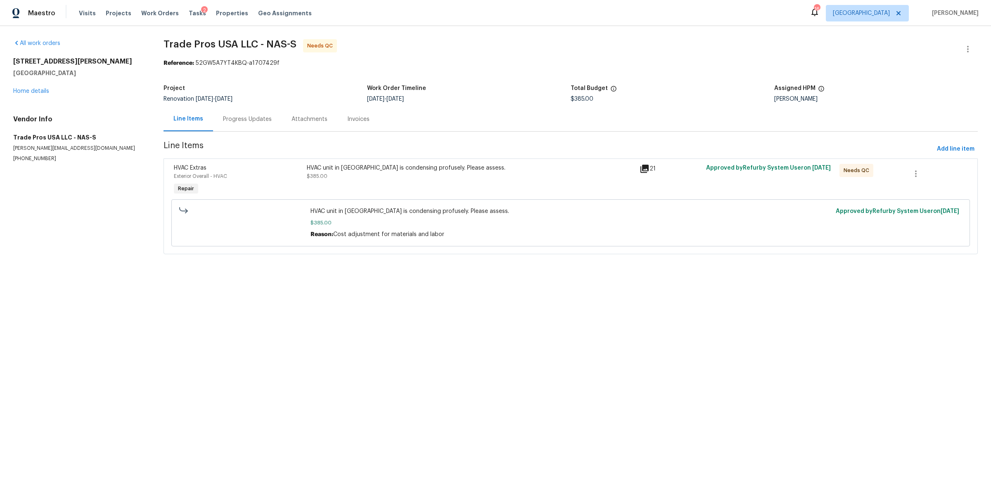
click at [241, 121] on div "Progress Updates" at bounding box center [247, 119] width 49 height 8
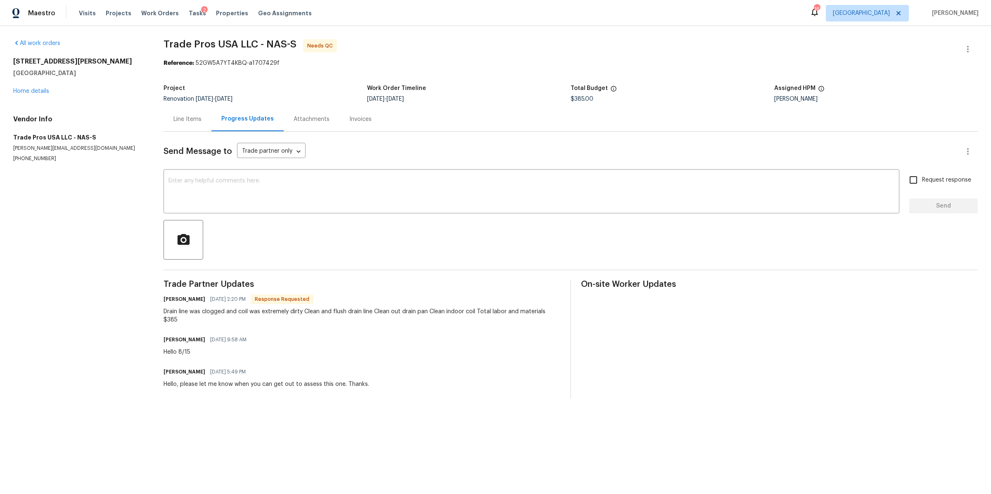
click at [183, 113] on div "Line Items" at bounding box center [188, 119] width 48 height 24
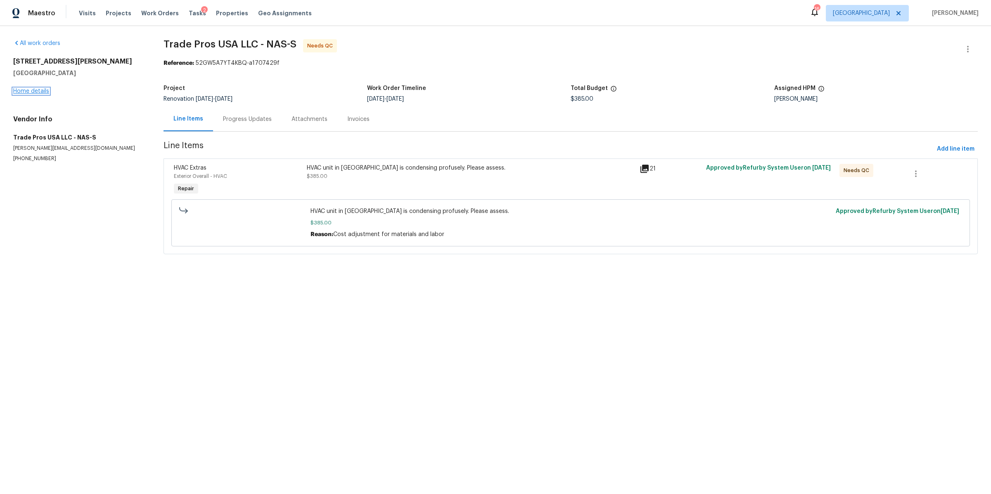
click at [31, 89] on link "Home details" at bounding box center [31, 91] width 36 height 6
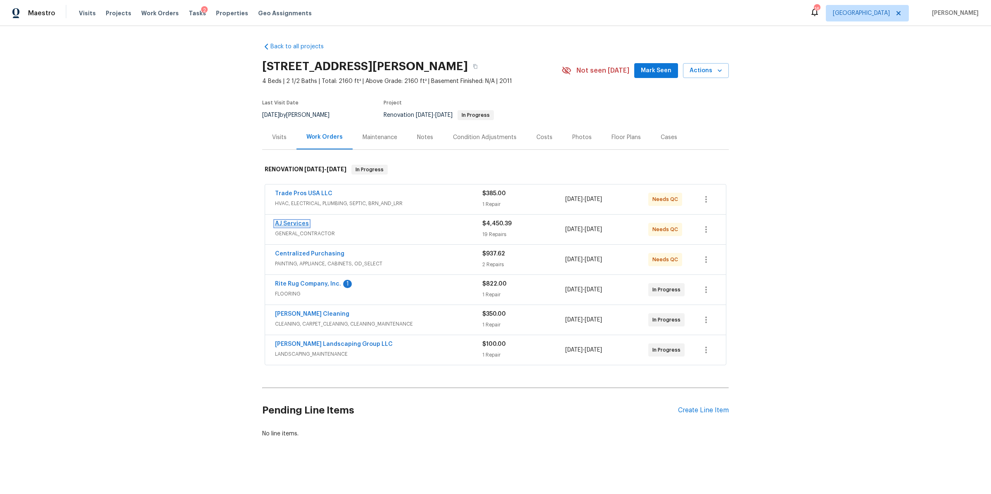
click at [287, 224] on link "AJ Services" at bounding box center [292, 224] width 34 height 6
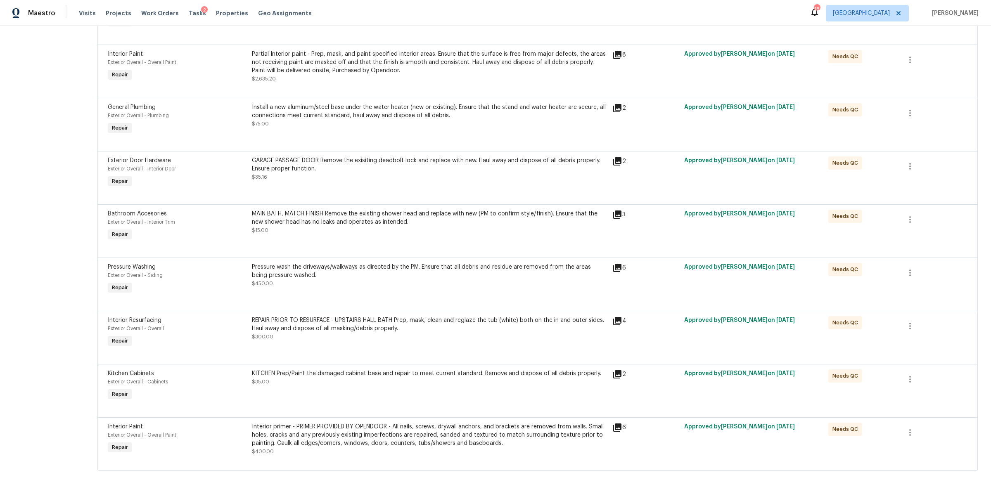
scroll to position [695, 0]
click at [383, 332] on div "REPAIR PRIOR TO RESURFACE - UPSTAIRS HALL BATH Prep, mask, clean and reglaze th…" at bounding box center [430, 328] width 356 height 25
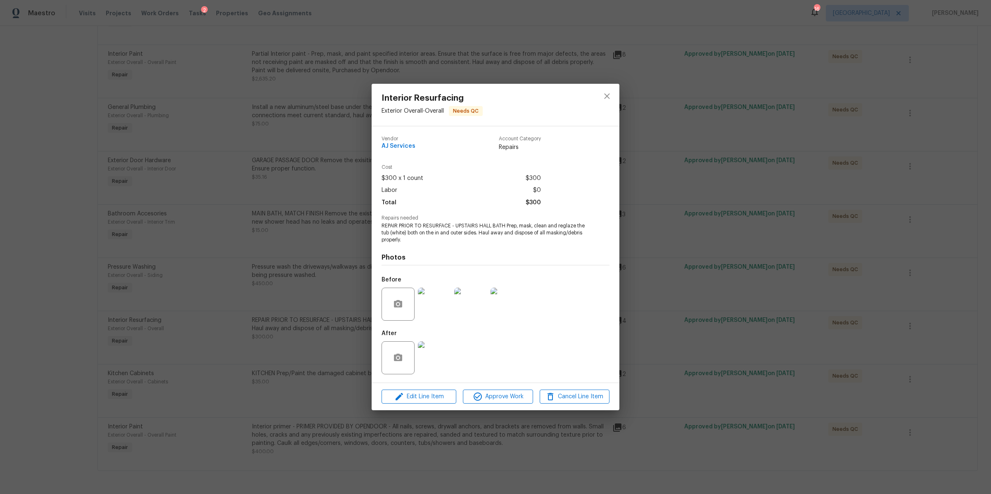
click at [431, 356] on img at bounding box center [434, 358] width 33 height 33
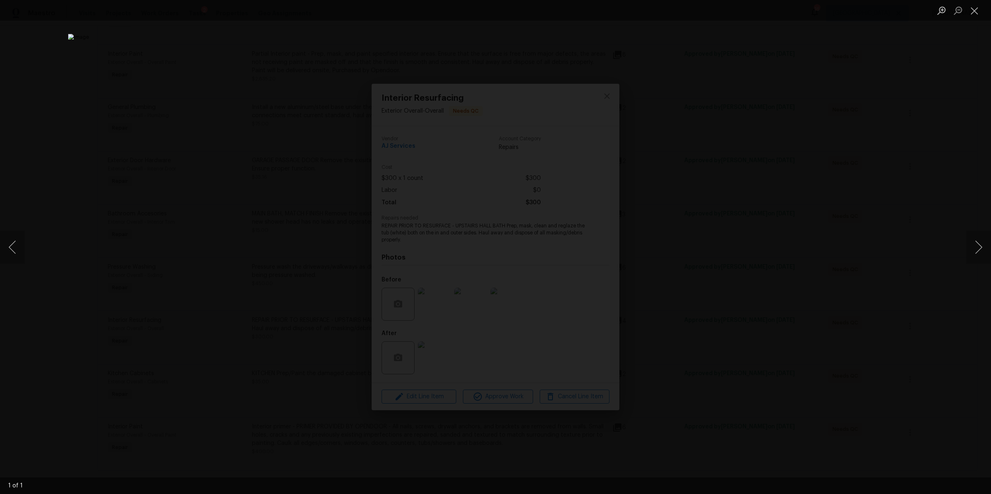
click at [715, 270] on div "Lightbox" at bounding box center [495, 247] width 991 height 494
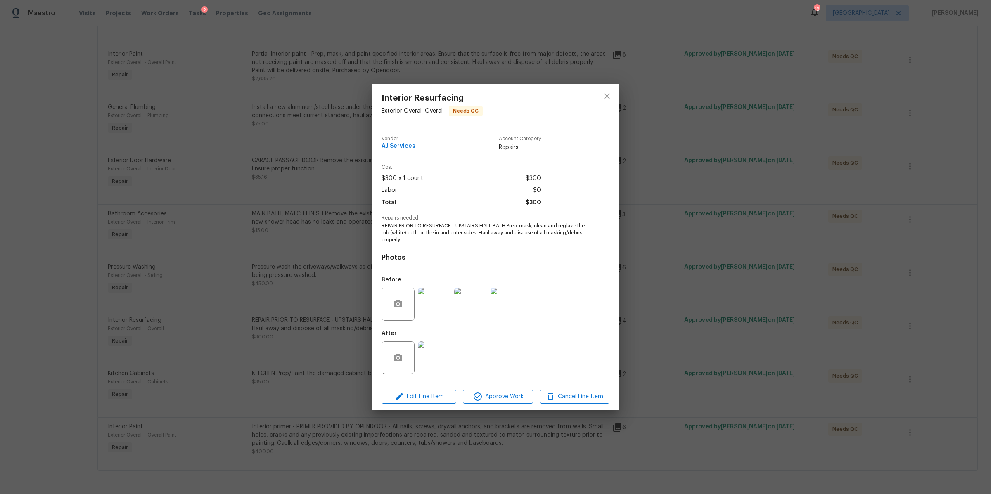
click at [714, 270] on div "Interior Resurfacing Exterior Overall - Overall Needs QC Vendor AJ Services Acc…" at bounding box center [495, 247] width 991 height 494
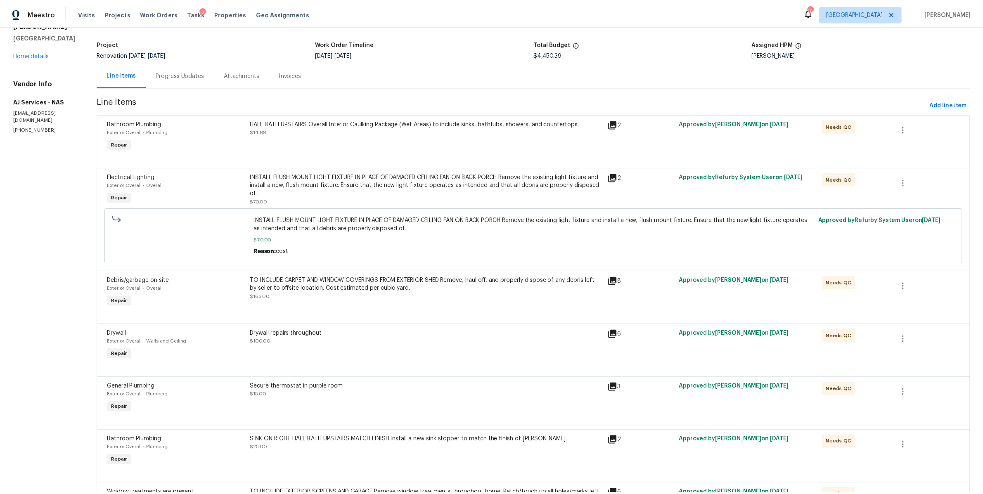
scroll to position [0, 0]
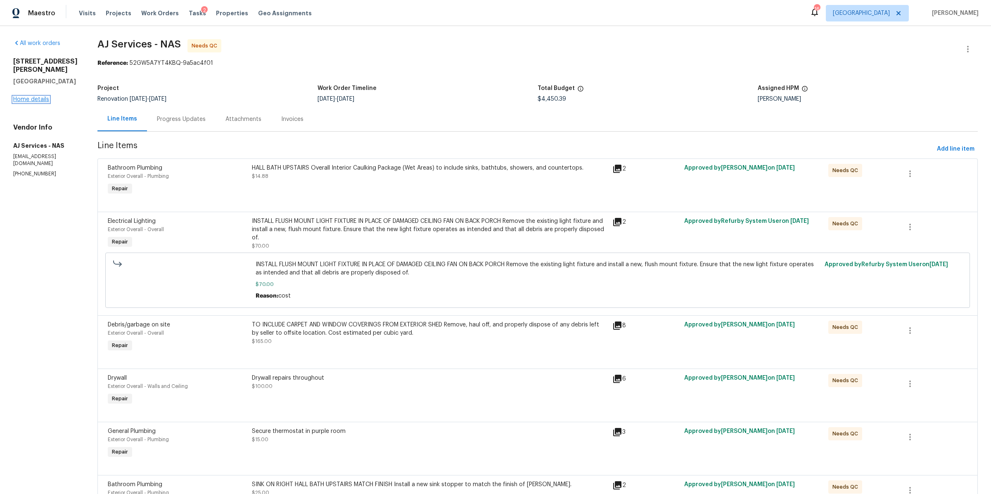
click at [37, 101] on link "Home details" at bounding box center [31, 100] width 36 height 6
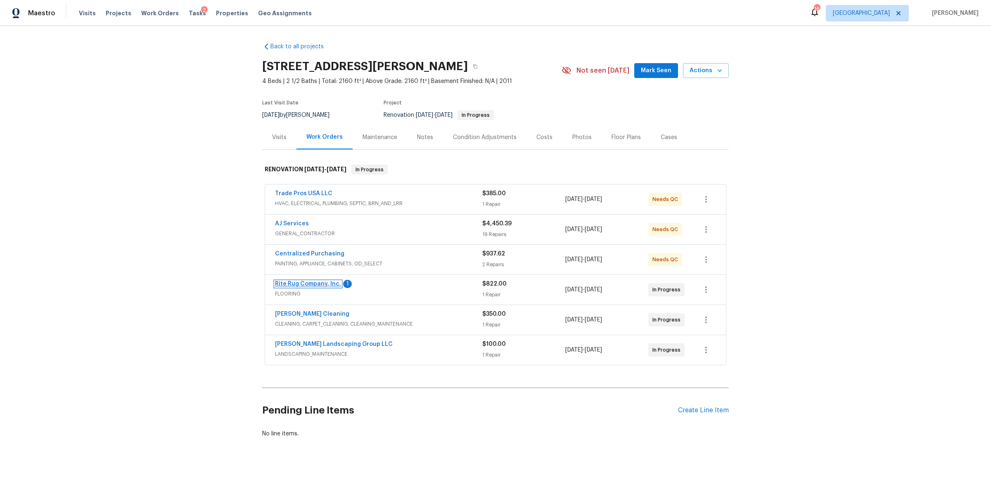
click at [311, 282] on link "Rite Rug Company, Inc." at bounding box center [308, 284] width 66 height 6
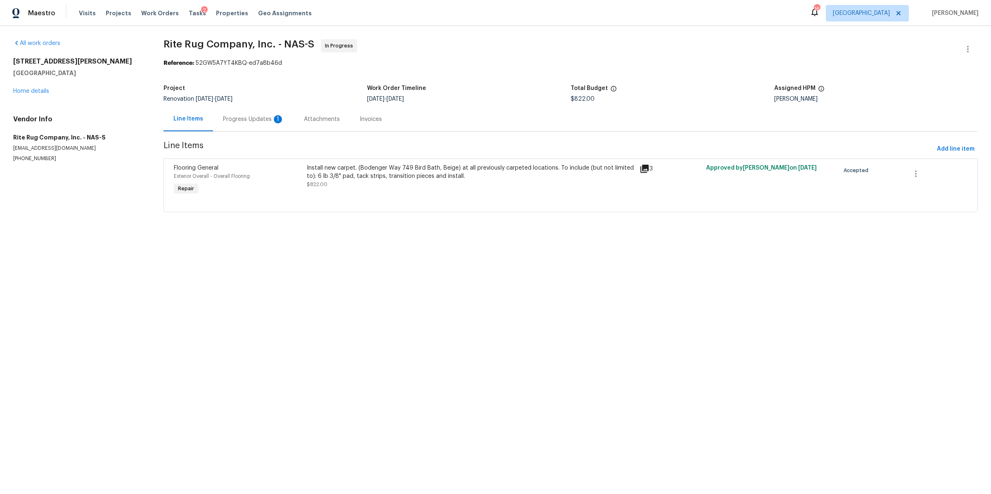
click at [236, 127] on div "Progress Updates 1" at bounding box center [253, 119] width 81 height 24
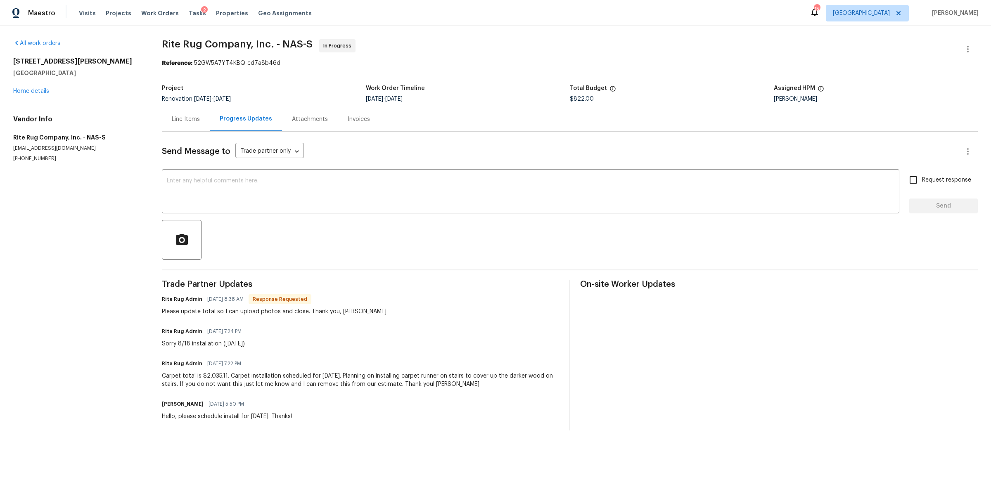
click at [195, 122] on div "Line Items" at bounding box center [186, 119] width 28 height 8
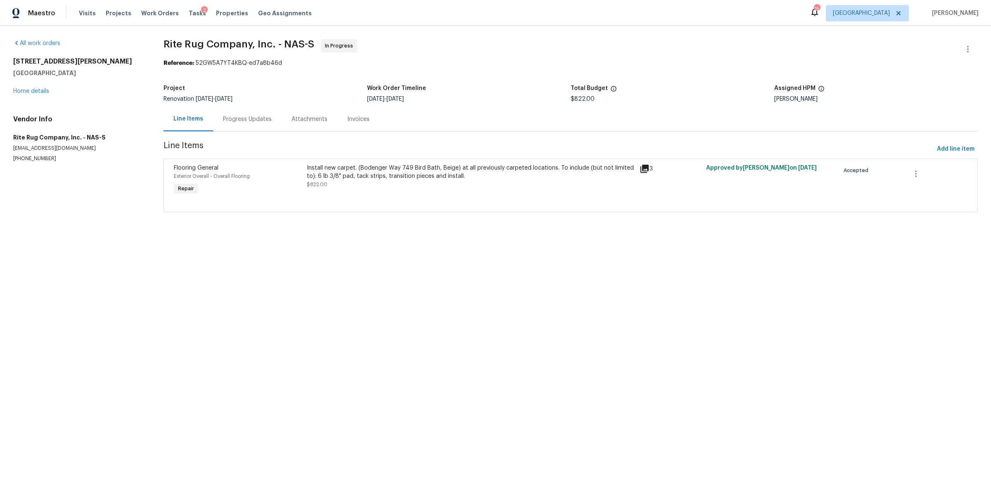
click at [430, 184] on div "Install new carpet. (Bodenger Way 749 Bird Bath, Beige) at all previously carpe…" at bounding box center [471, 176] width 328 height 25
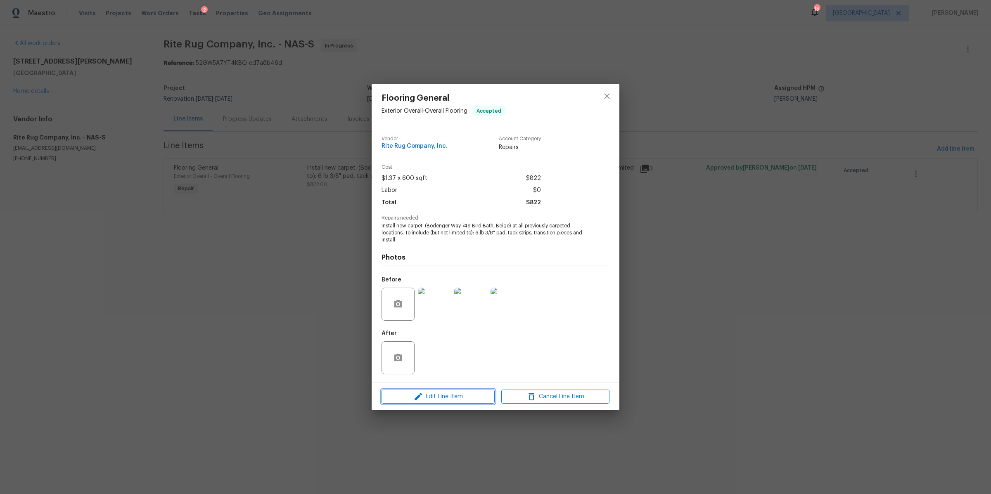
click at [470, 401] on span "Edit Line Item" at bounding box center [438, 397] width 108 height 10
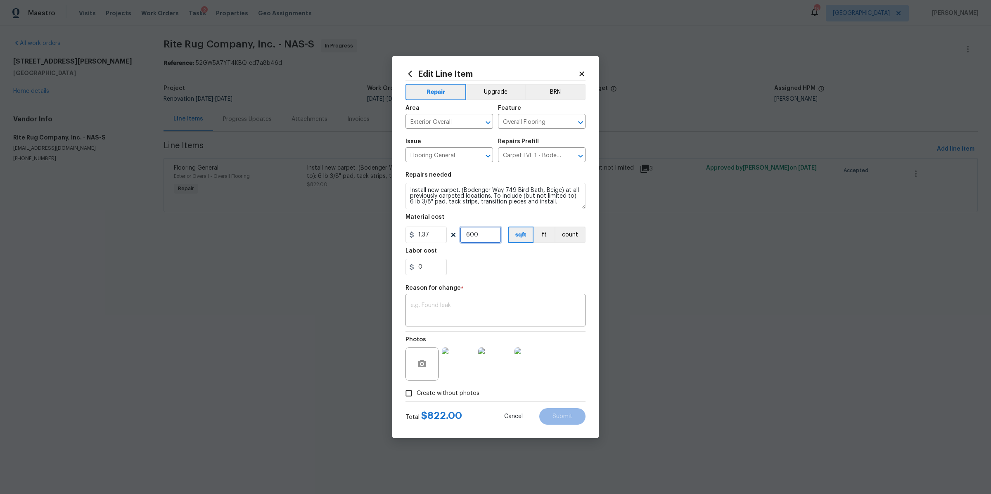
click at [485, 237] on input "600" at bounding box center [480, 235] width 41 height 17
type input "1485"
click at [458, 314] on textarea at bounding box center [495, 311] width 170 height 17
click at [423, 270] on input "0" at bounding box center [426, 267] width 41 height 17
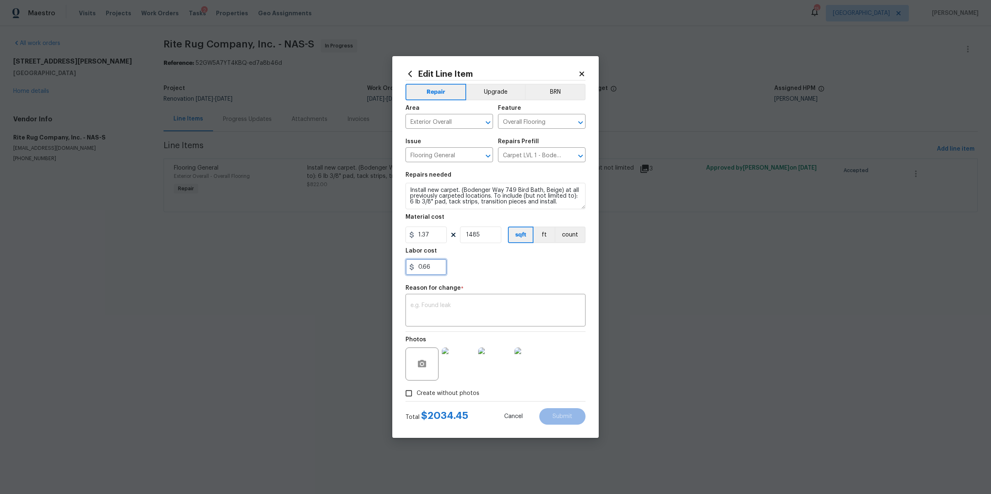
type input "0.66"
click at [480, 330] on div "Repair Upgrade BRN Area Exterior Overall ​ Feature Overall Flooring ​ Issue Flo…" at bounding box center [496, 241] width 180 height 321
click at [486, 312] on textarea at bounding box center [495, 311] width 170 height 17
type textarea "cost"
click at [560, 418] on span "Submit" at bounding box center [563, 417] width 20 height 6
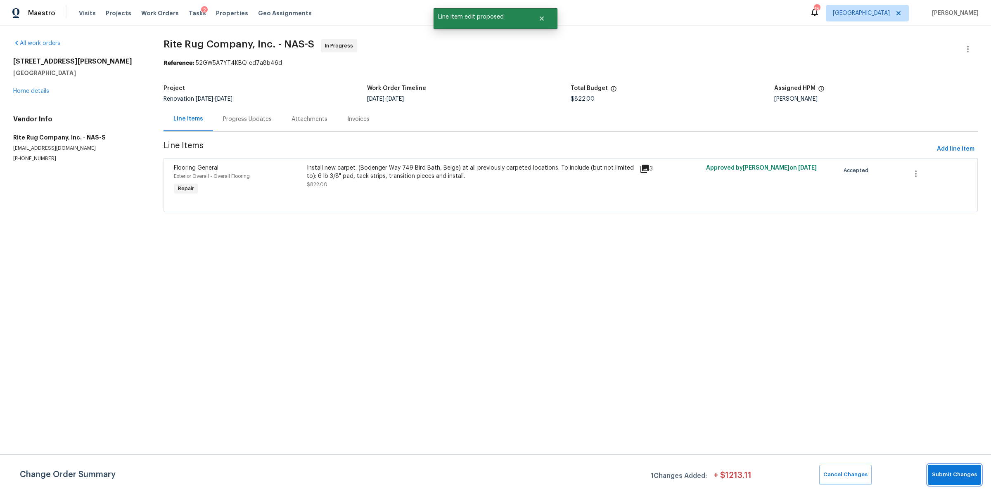
click at [964, 474] on span "Submit Changes" at bounding box center [954, 474] width 45 height 9
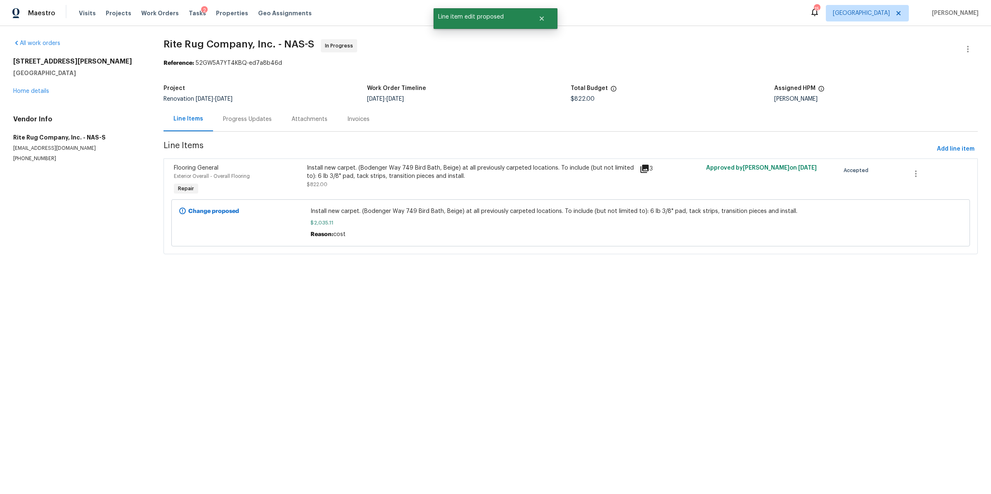
click at [256, 123] on div "Progress Updates" at bounding box center [247, 119] width 49 height 8
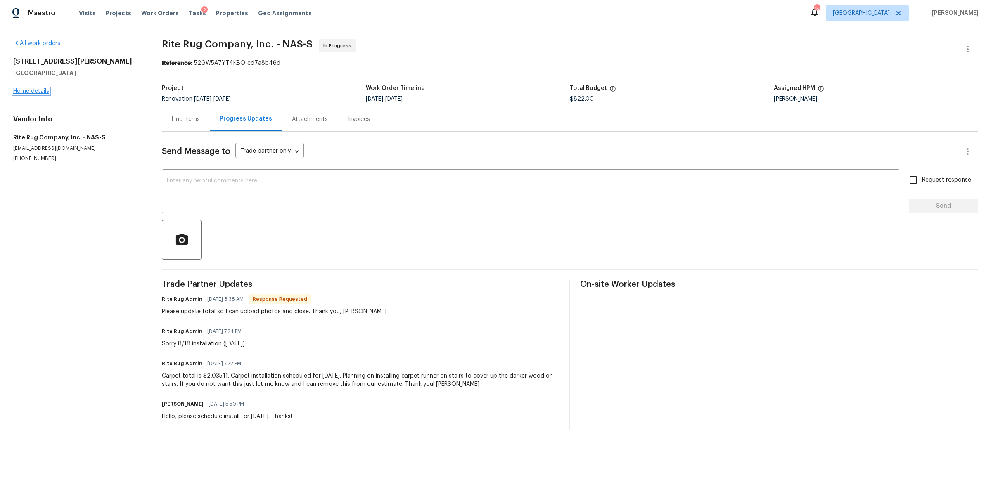
click at [24, 89] on link "Home details" at bounding box center [31, 91] width 36 height 6
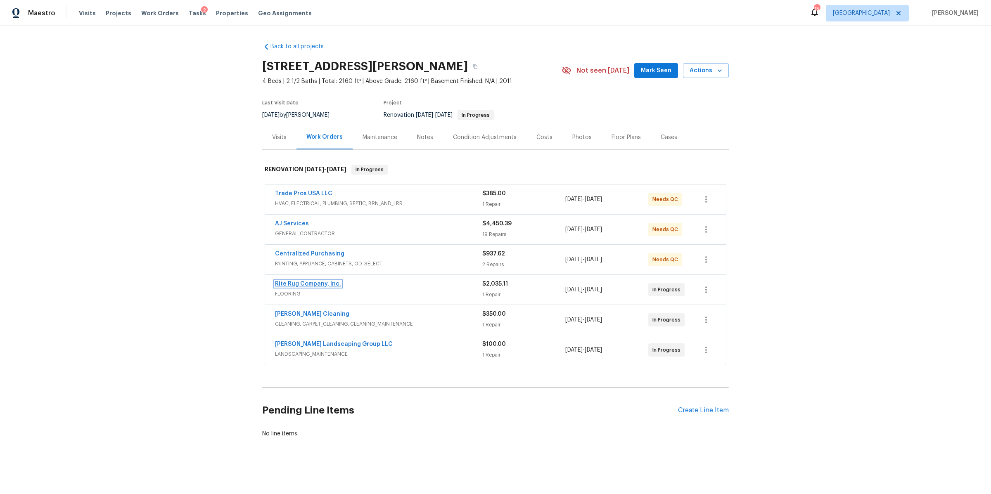
click at [304, 284] on link "Rite Rug Company, Inc." at bounding box center [308, 284] width 66 height 6
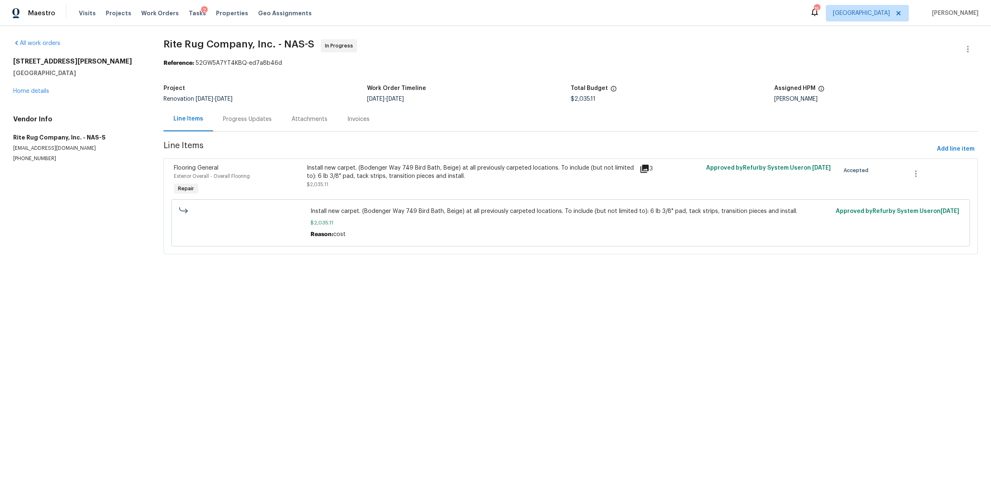
click at [261, 121] on div "Progress Updates" at bounding box center [247, 119] width 49 height 8
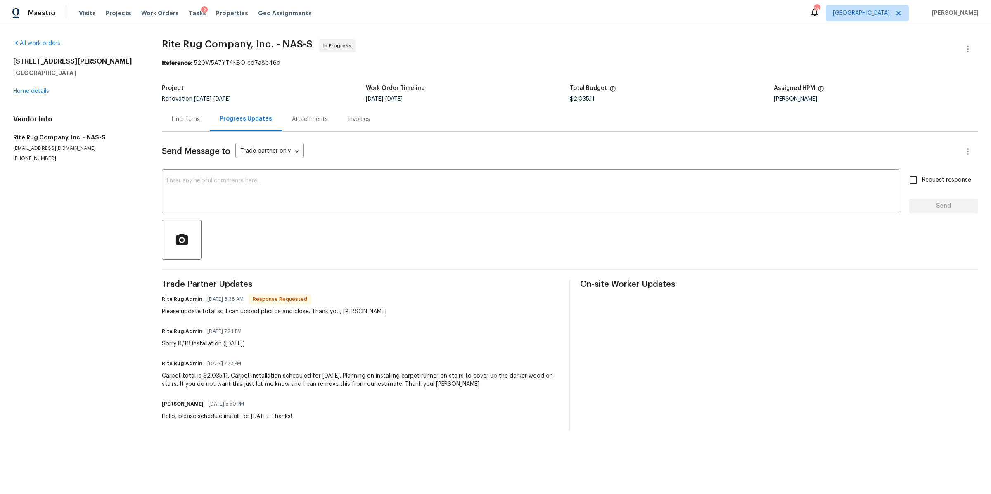
click at [185, 120] on div "Line Items" at bounding box center [186, 119] width 28 height 8
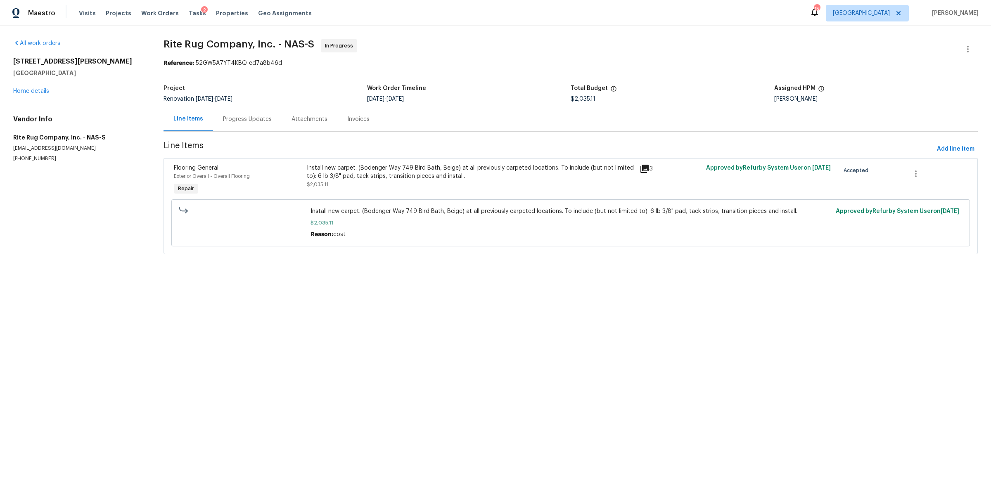
click at [258, 118] on div "Progress Updates" at bounding box center [247, 119] width 49 height 8
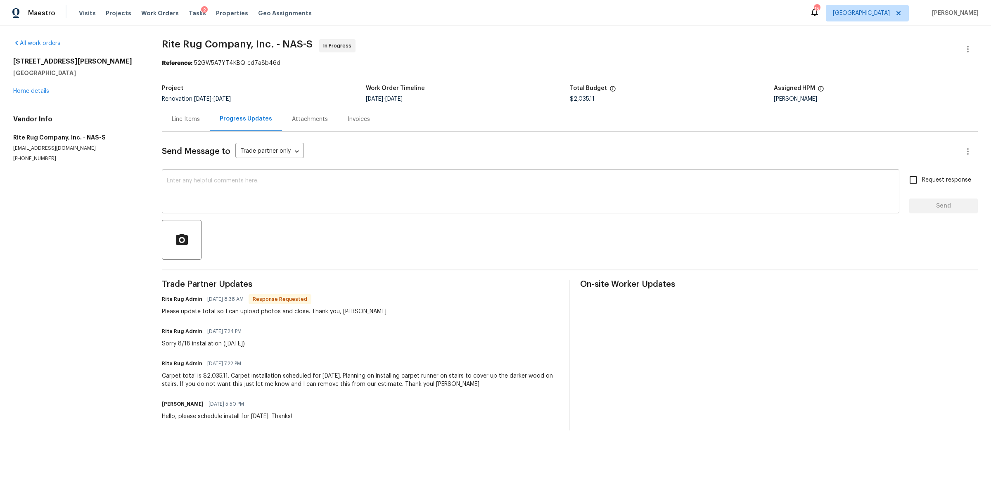
click at [283, 197] on textarea at bounding box center [531, 192] width 728 height 29
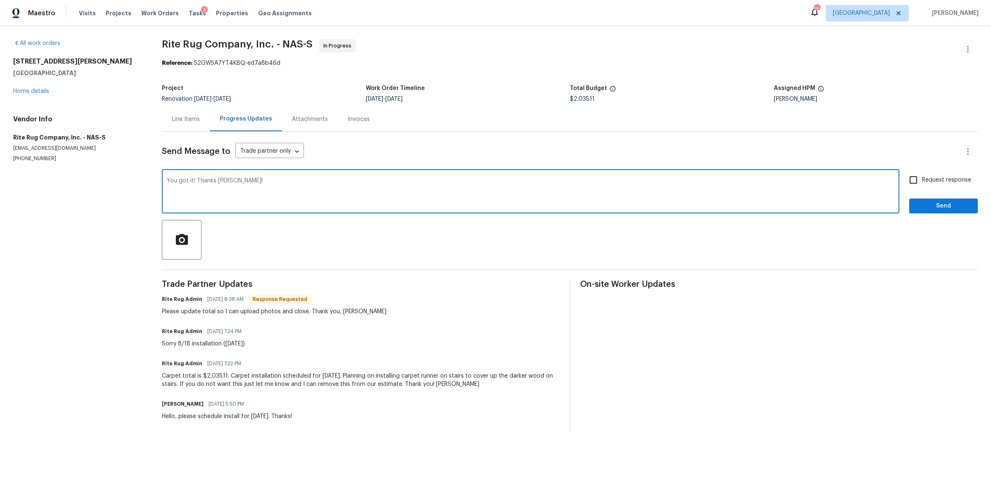
type textarea "You got it! Thanks Chirs!"
click at [935, 183] on span "Request response" at bounding box center [946, 180] width 49 height 9
click at [922, 183] on input "Request response" at bounding box center [913, 179] width 17 height 17
checkbox input "true"
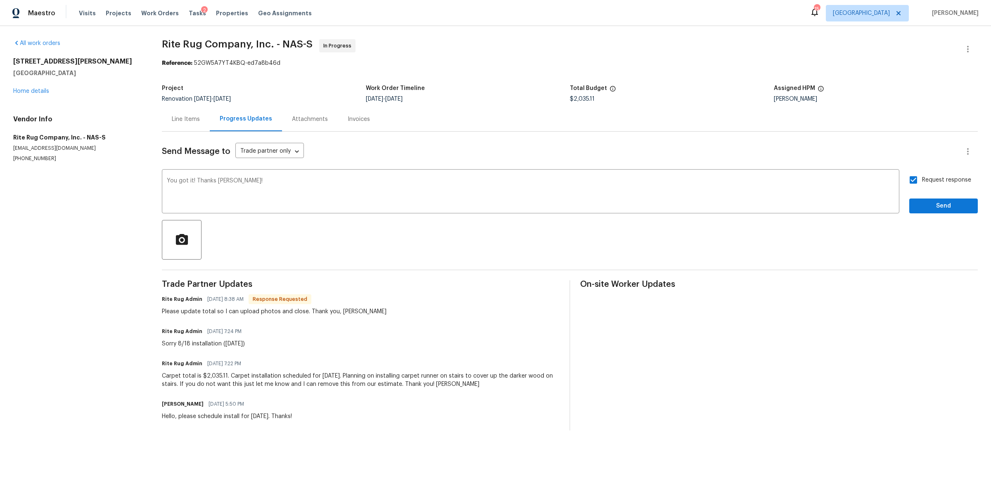
click at [935, 215] on div "Send Message to Trade partner only Trade partner only ​ You got it! Thanks Chir…" at bounding box center [570, 281] width 816 height 299
click at [935, 211] on span "Send" at bounding box center [943, 206] width 55 height 10
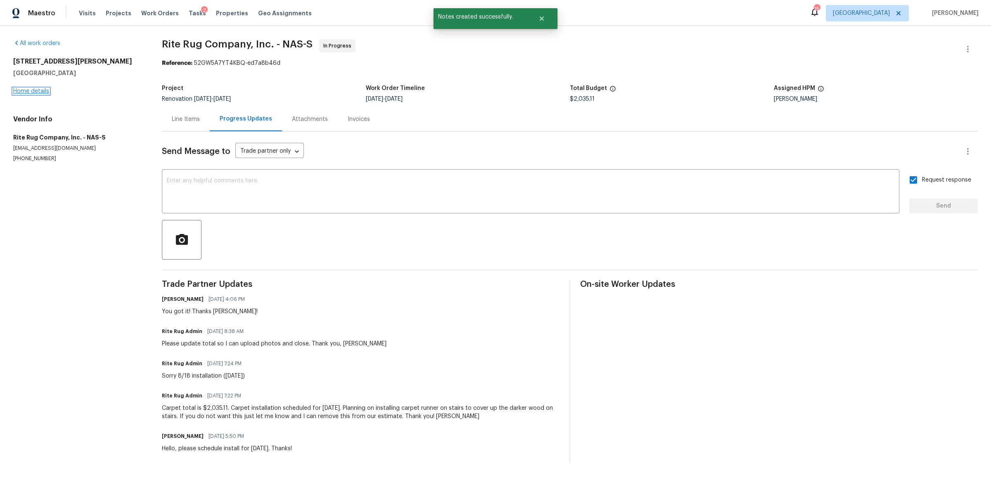
click at [40, 90] on link "Home details" at bounding box center [31, 91] width 36 height 6
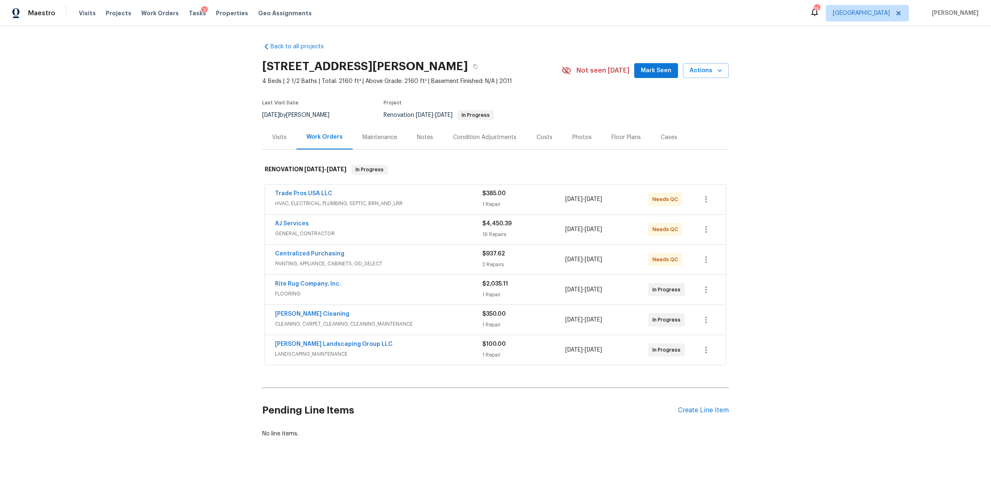
click at [407, 142] on div "Notes" at bounding box center [425, 137] width 36 height 24
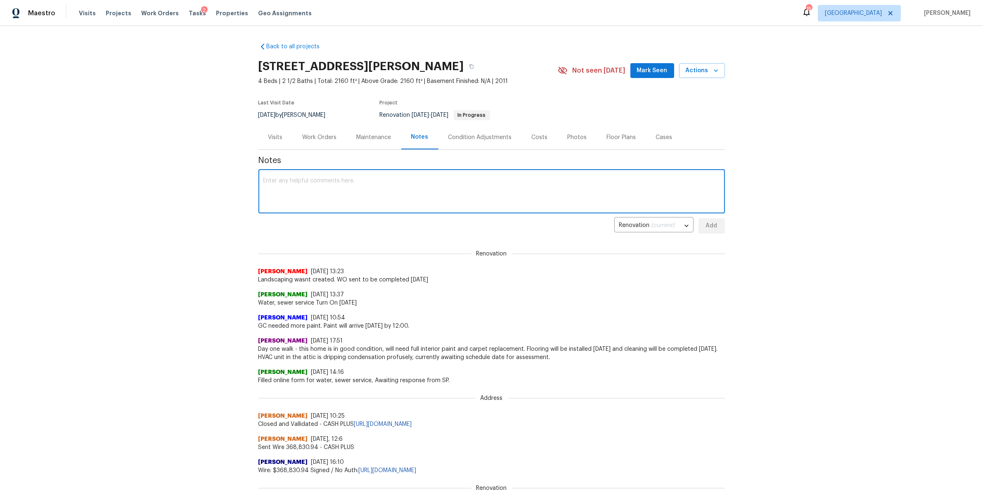
click at [380, 190] on textarea at bounding box center [491, 192] width 457 height 29
type textarea "GC had to complete punch list. This will be ready tomorrow"
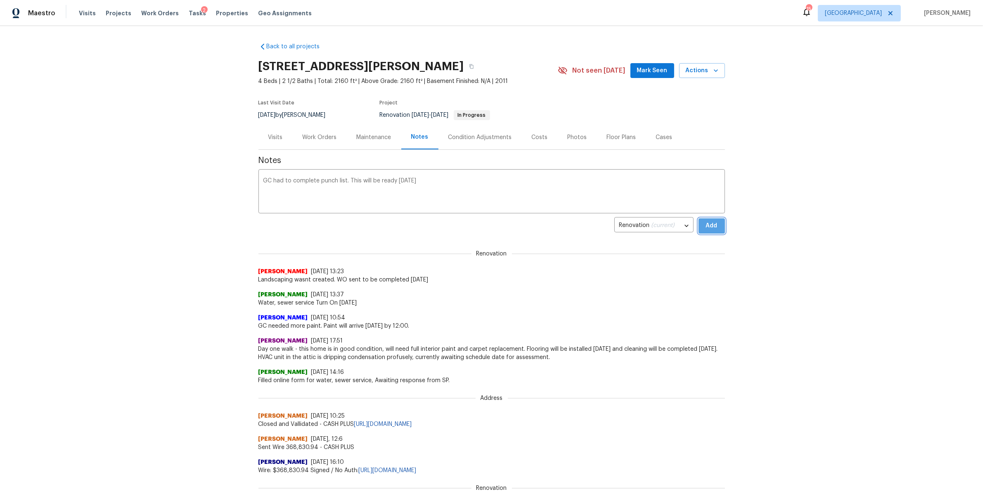
click at [710, 224] on span "Add" at bounding box center [711, 226] width 13 height 10
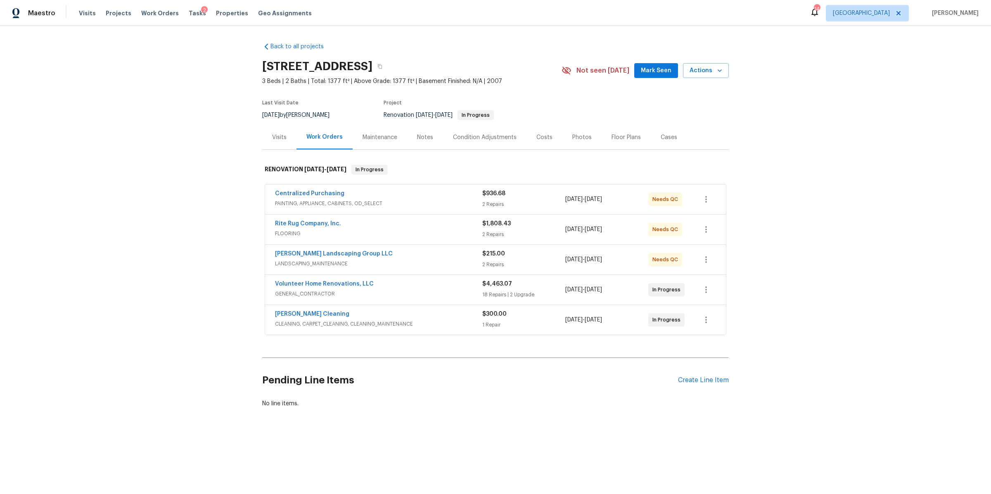
click at [422, 138] on div "Notes" at bounding box center [425, 137] width 16 height 8
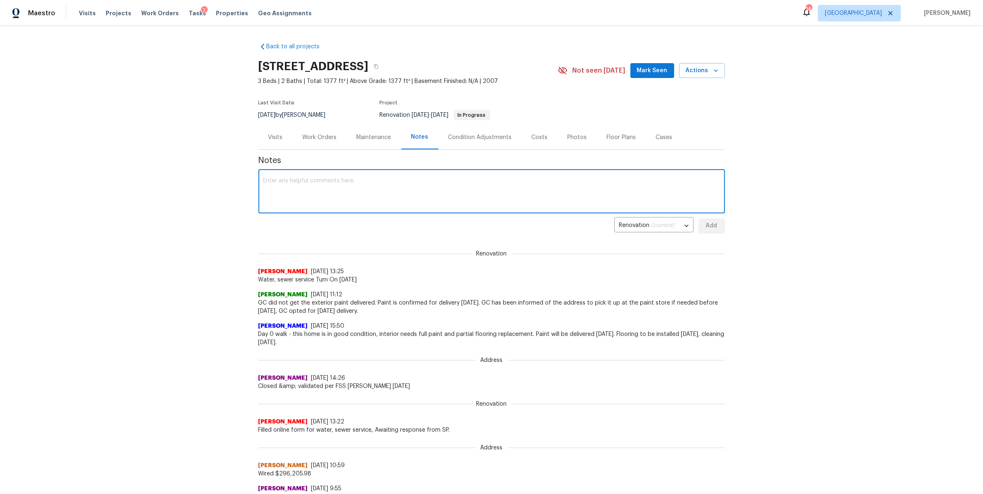
click at [364, 196] on textarea at bounding box center [491, 192] width 457 height 29
type textarea "Deck to be completed [DATE]"
click at [706, 229] on span "Add" at bounding box center [711, 226] width 13 height 10
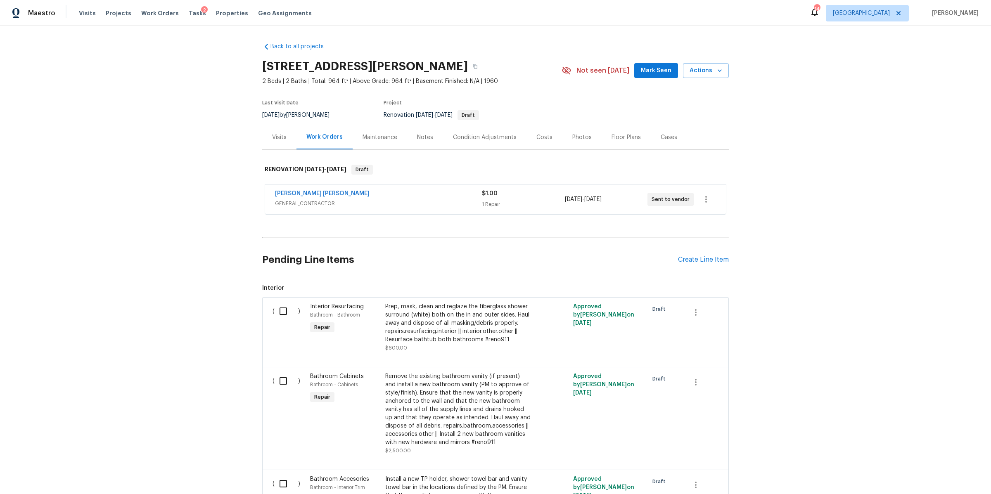
click at [539, 138] on div "Costs" at bounding box center [544, 137] width 16 height 8
